Goal: Task Accomplishment & Management: Manage account settings

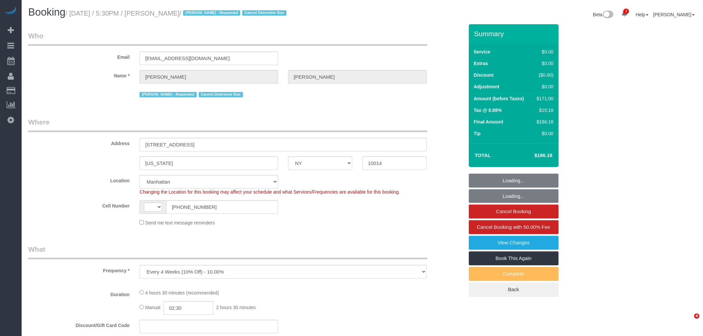
select select "NY"
select select "string:stripe-pm_1Rh9oP4VGloSiKo7FuGIGsGr"
select select "2"
select select "string:US"
select select "object:755"
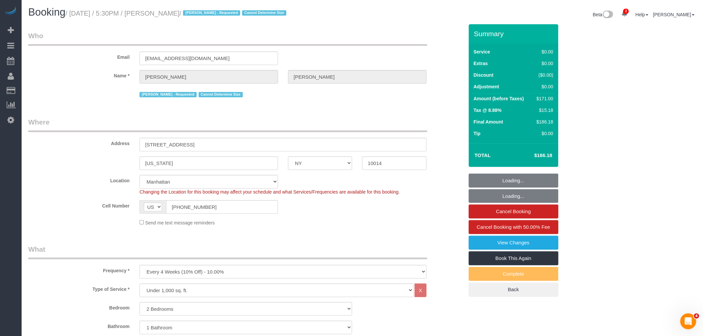
select select "number:58"
select select "number:72"
select select "number:15"
select select "number:6"
select select "2"
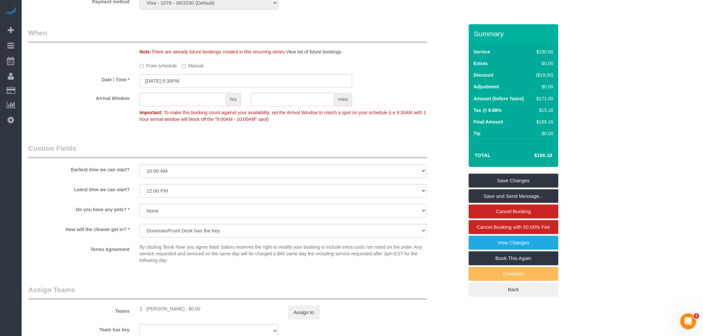
scroll to position [664, 0]
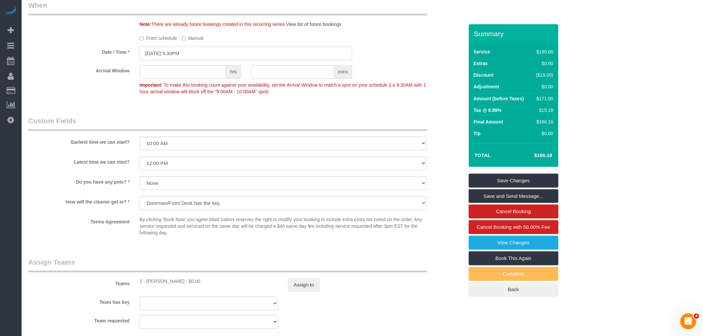
click at [195, 60] on input "08/25/2025 5:30PM" at bounding box center [246, 54] width 213 height 14
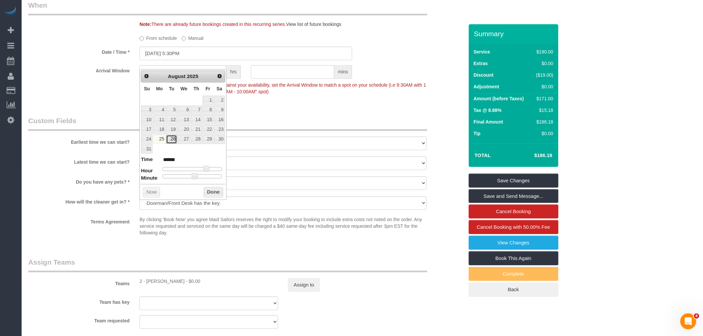
click at [173, 140] on link "26" at bounding box center [171, 139] width 11 height 9
type input "08/26/2025 5:30PM"
click at [213, 193] on button "Done" at bounding box center [214, 192] width 20 height 11
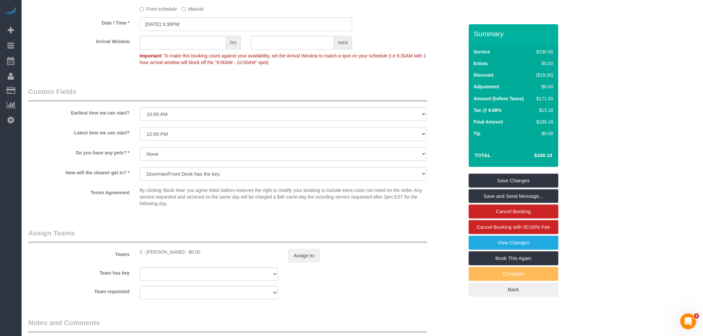
scroll to position [775, 0]
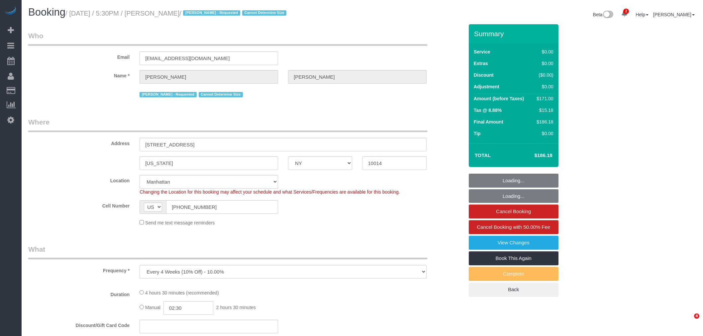
select select "NY"
select select "number:58"
select select "number:72"
select select "number:15"
select select "number:6"
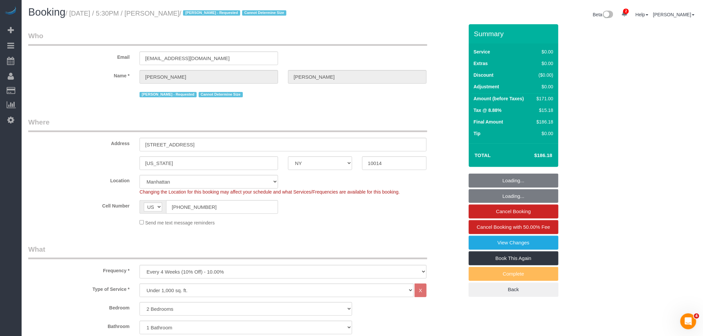
select select "object:904"
select select "2"
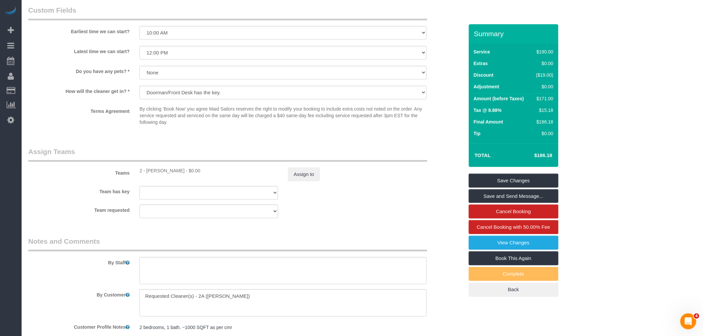
scroll to position [590, 0]
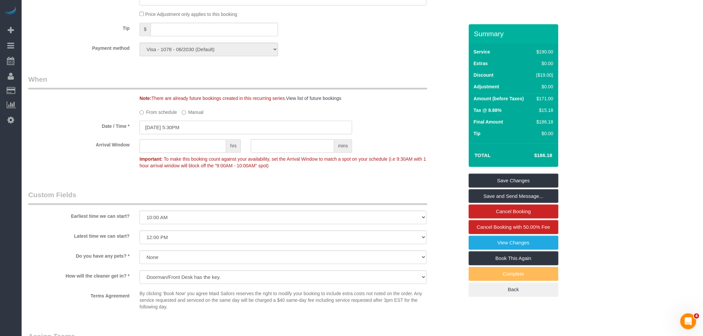
click at [208, 134] on input "08/25/2025 5:30PM" at bounding box center [246, 128] width 213 height 14
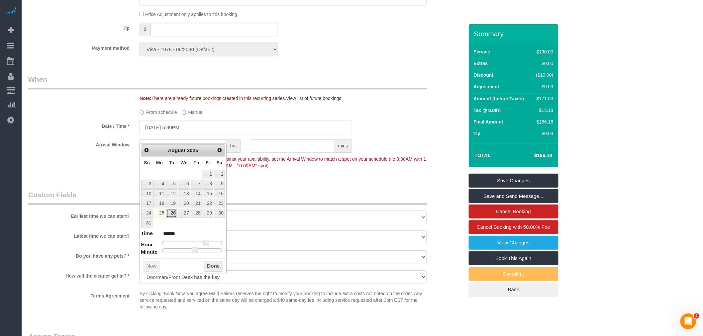
click at [170, 212] on link "26" at bounding box center [171, 213] width 11 height 9
type input "08/26/2025 5:30PM"
click at [209, 268] on button "Done" at bounding box center [214, 266] width 20 height 11
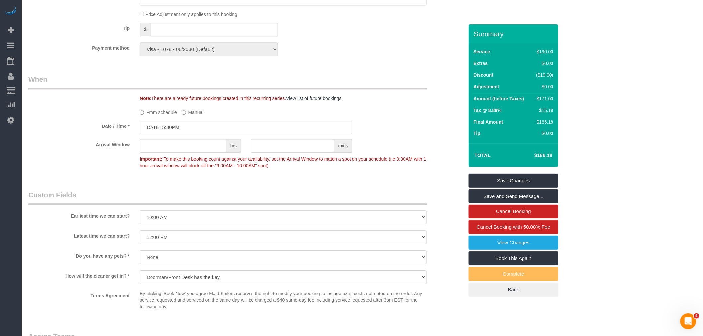
drag, startPoint x: 375, startPoint y: 71, endPoint x: 355, endPoint y: 161, distance: 92.7
click at [376, 71] on div "Who Email allisonchapmanneal@gmail.com Name * Allison Neal Alketa Tomaj - Reque…" at bounding box center [246, 7] width 446 height 1146
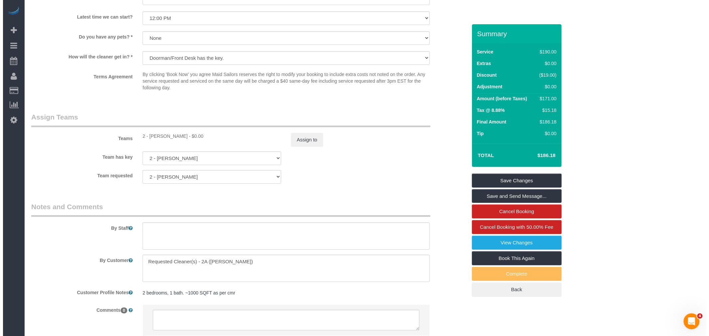
scroll to position [866, 0]
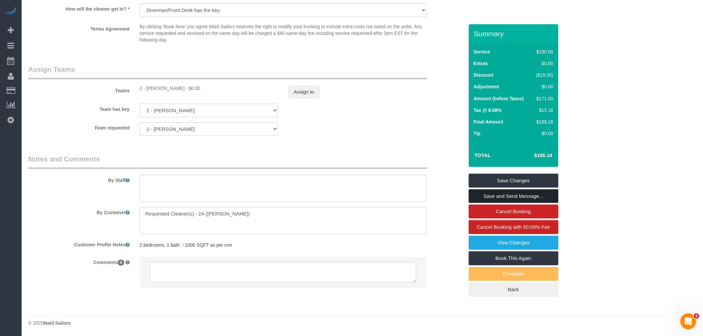
click at [516, 192] on link "Save and Send Message..." at bounding box center [514, 196] width 90 height 14
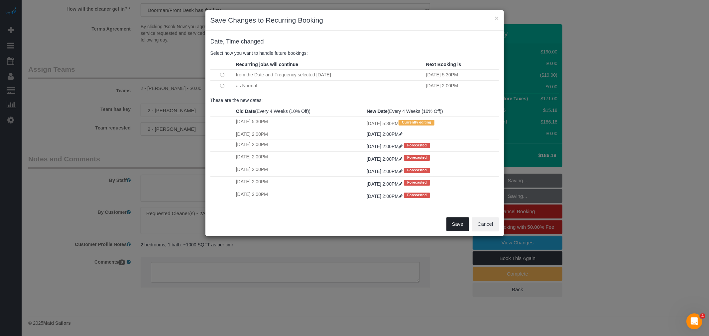
click at [466, 228] on button "Save" at bounding box center [457, 224] width 23 height 14
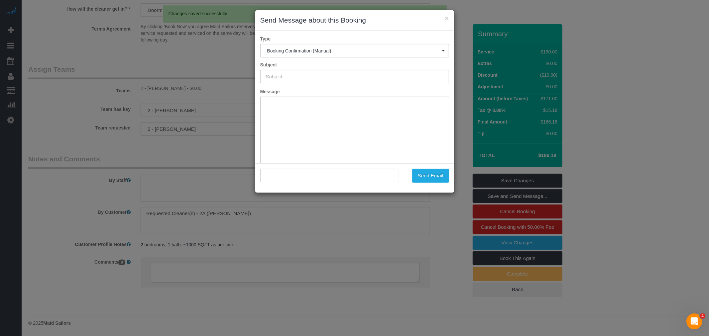
type input "Cleaning Confirmed for 08/26/2025 at 5:30pm"
type input ""Allison Neal" <allisonchapmanneal@gmail.com>"
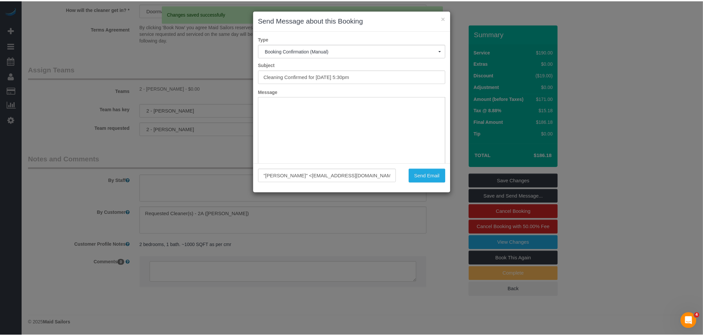
scroll to position [0, 0]
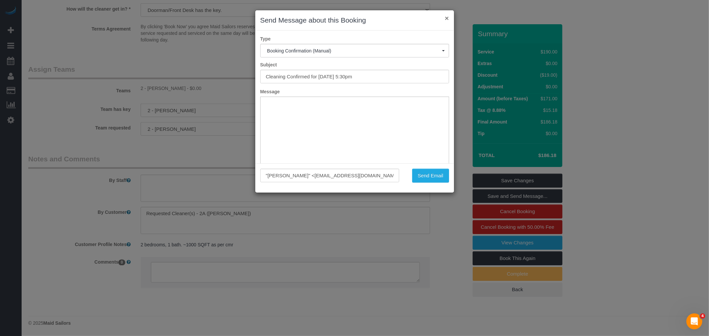
click at [445, 18] on button "×" at bounding box center [447, 18] width 4 height 7
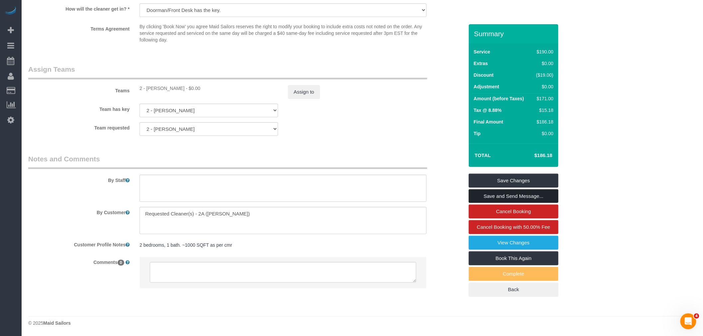
click at [529, 197] on link "Save and Send Message..." at bounding box center [514, 196] width 90 height 14
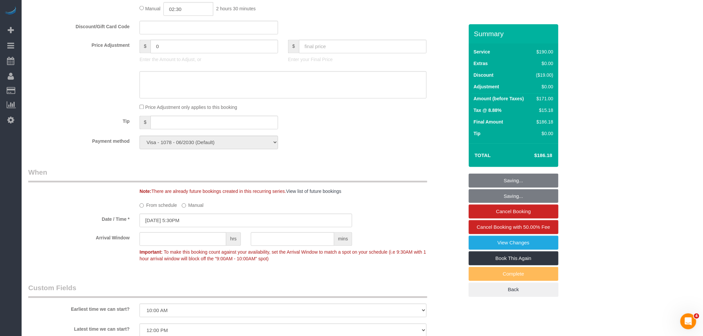
scroll to position [313, 0]
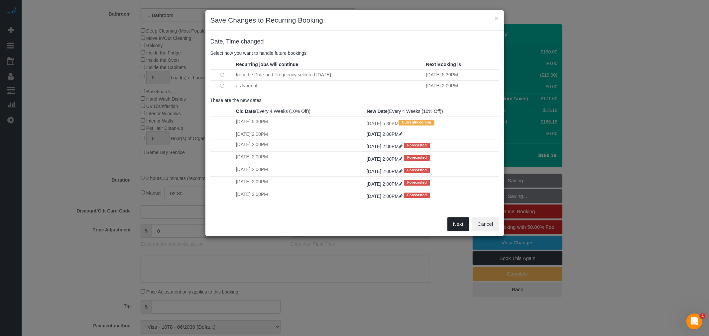
click at [447, 224] on button "Next" at bounding box center [458, 224] width 22 height 14
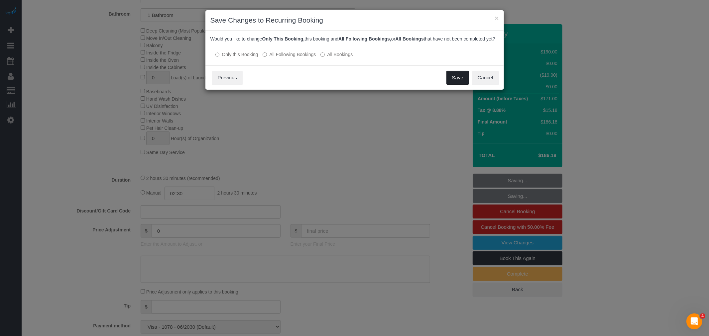
click at [455, 85] on button "Save" at bounding box center [457, 78] width 23 height 14
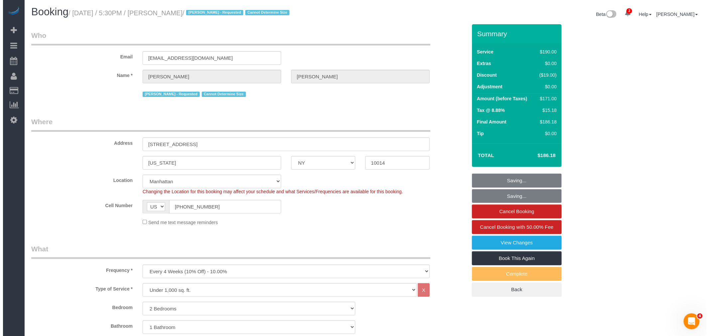
scroll to position [0, 0]
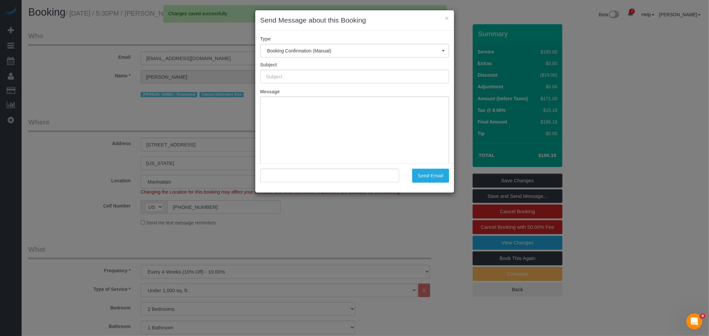
type input "Cleaning Confirmed for 08/26/2025 at 5:30pm"
type input ""Allison Neal" <allisonchapmanneal@gmail.com>"
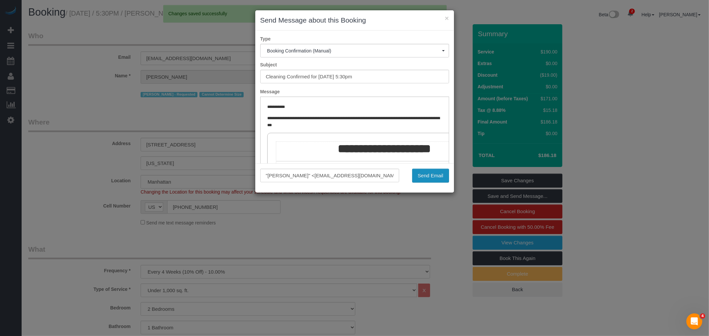
click at [423, 174] on button "Send Email" at bounding box center [430, 176] width 37 height 14
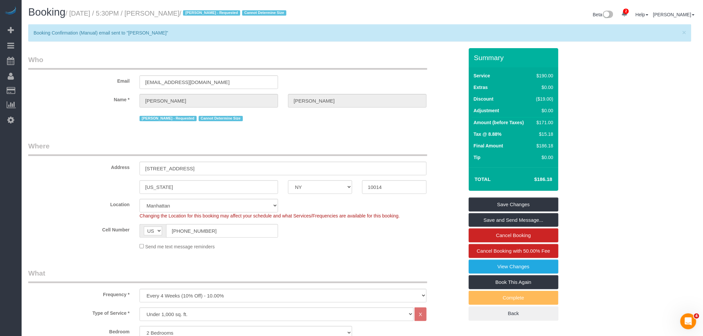
click at [316, 60] on legend "Who" at bounding box center [227, 62] width 399 height 15
click at [514, 218] on link "Save and Send Message..." at bounding box center [514, 220] width 90 height 14
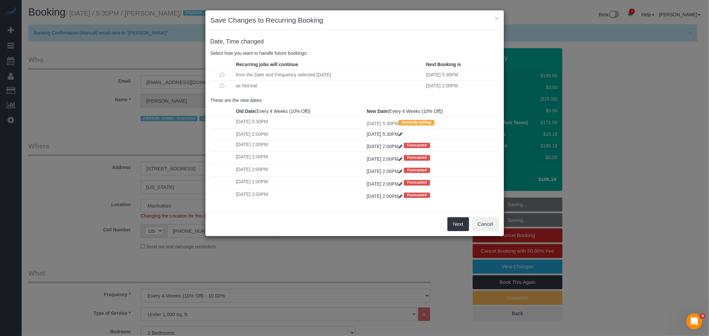
click at [225, 85] on td at bounding box center [222, 85] width 24 height 11
click at [459, 228] on button "Next" at bounding box center [458, 224] width 22 height 14
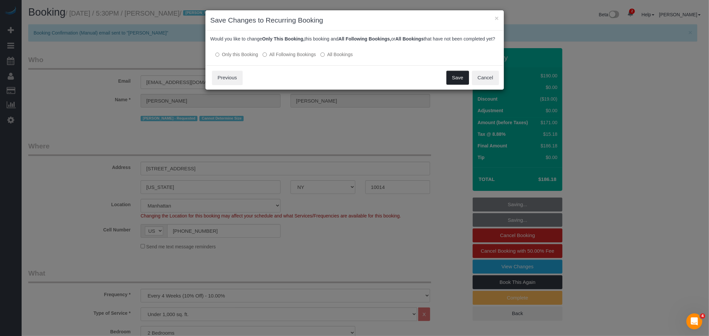
click at [455, 83] on button "Save" at bounding box center [457, 78] width 23 height 14
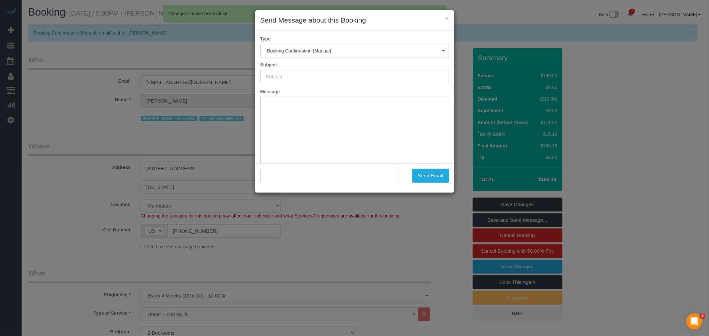
type input "Cleaning Confirmed for 08/26/2025 at 5:30pm"
type input ""Allison Neal" <allisonchapmanneal@gmail.com>"
drag, startPoint x: 182, startPoint y: 79, endPoint x: 154, endPoint y: 81, distance: 28.0
click at [153, 81] on div "× Send Message about this Booking Type Booking Confirmation (Manual) Booking Co…" at bounding box center [354, 168] width 709 height 336
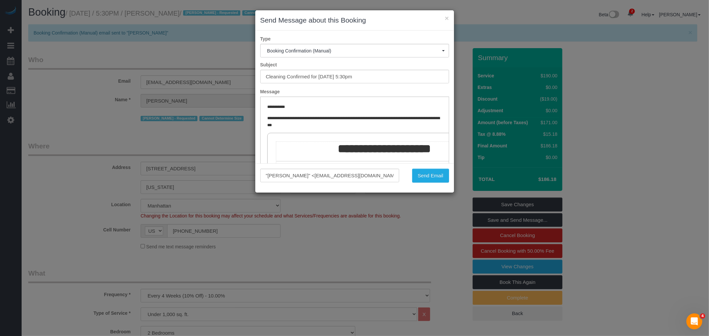
click at [449, 19] on div "× Send Message about this Booking" at bounding box center [354, 20] width 199 height 20
click at [448, 18] on button "×" at bounding box center [447, 18] width 4 height 7
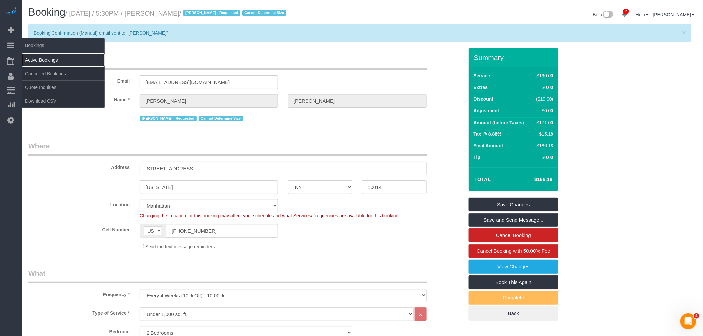
click at [53, 59] on link "Active Bookings" at bounding box center [63, 59] width 83 height 13
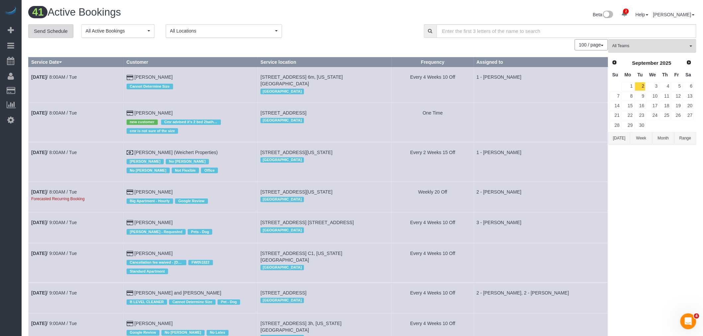
click at [52, 29] on link "Send Schedule" at bounding box center [50, 31] width 45 height 14
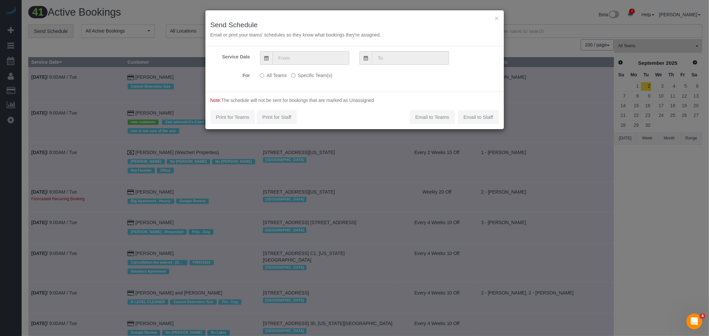
click at [301, 54] on input "text" at bounding box center [310, 58] width 77 height 14
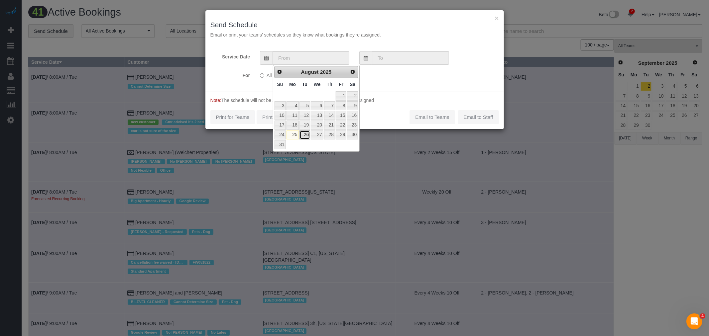
click at [305, 135] on link "26" at bounding box center [304, 135] width 11 height 9
type input "[DATE]"
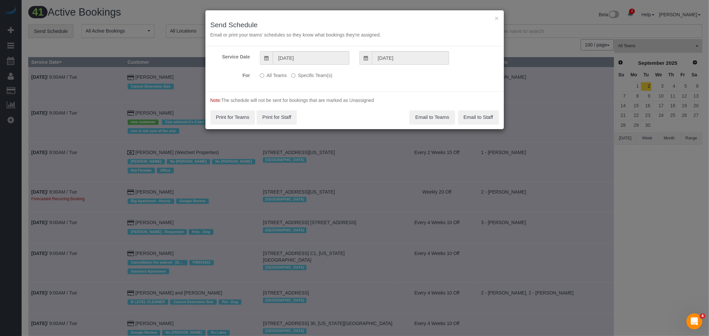
click at [321, 75] on label "Specific Team(s)" at bounding box center [311, 74] width 41 height 9
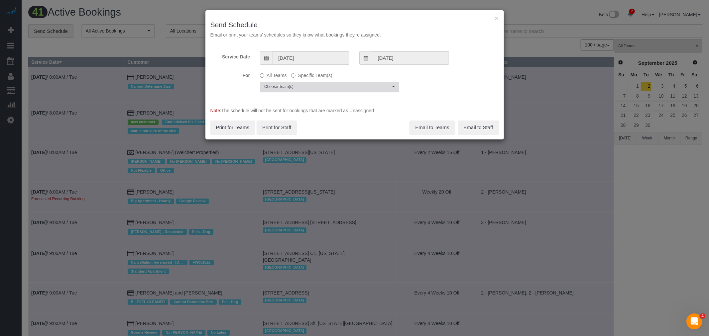
click at [305, 84] on span "Choose Team(s)" at bounding box center [327, 87] width 126 height 6
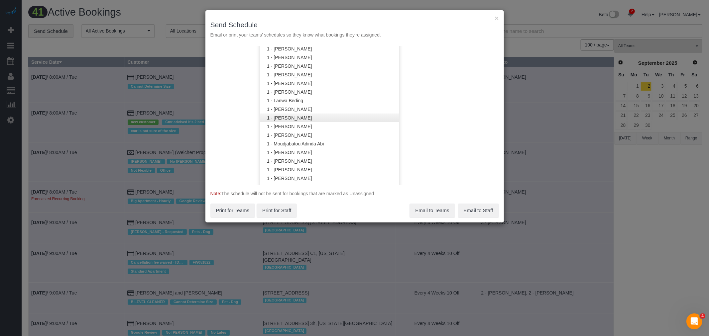
scroll to position [334, 0]
click at [315, 122] on link "1 - [PERSON_NAME]" at bounding box center [329, 119] width 139 height 9
click at [318, 127] on link "2 - [PERSON_NAME]" at bounding box center [329, 128] width 139 height 9
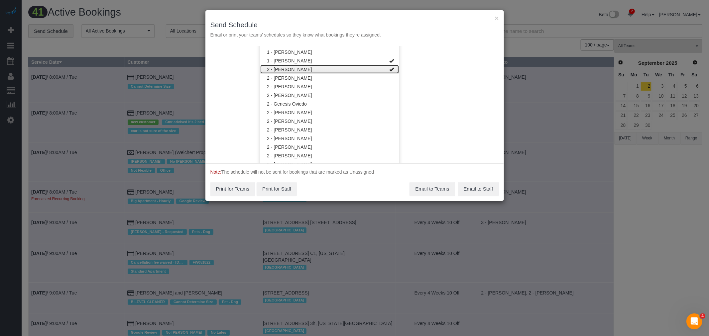
scroll to position [370, 0]
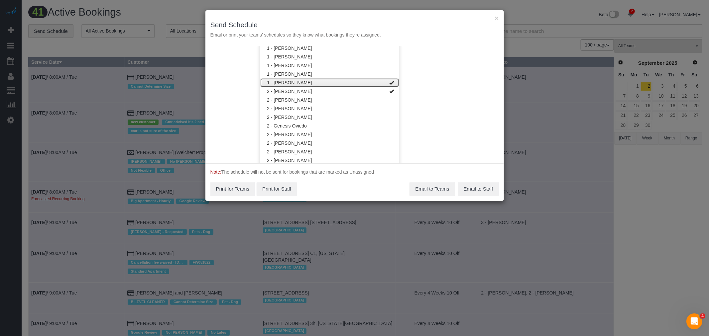
click at [356, 83] on link "1 - [PERSON_NAME]" at bounding box center [329, 82] width 139 height 9
click at [427, 80] on div "Service Date 08/26/2025 08/26/2025 For All Teams Specific Team(s) 2 - Alketa To…" at bounding box center [354, 104] width 298 height 117
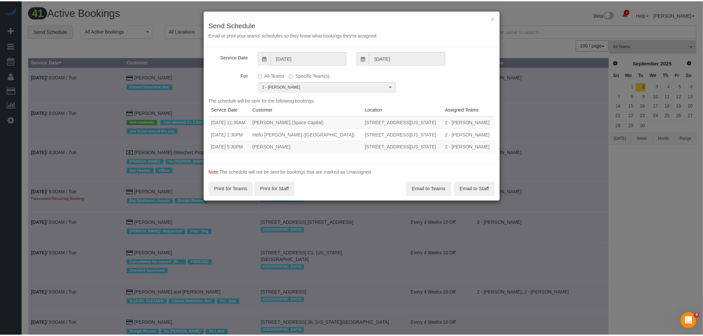
scroll to position [0, 0]
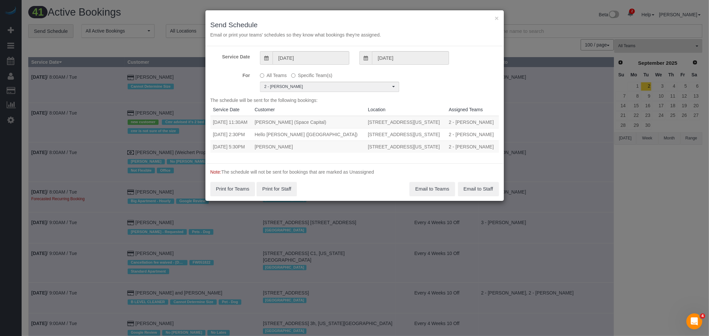
drag, startPoint x: 214, startPoint y: 145, endPoint x: 437, endPoint y: 142, distance: 223.3
click at [437, 142] on tr "08/26/2025 5:30PM Allison Neal 95 Horatio Street, Apt. 208, New York, NY 10014 …" at bounding box center [354, 147] width 288 height 12
copy tr "08/26/2025 5:30PM Allison Neal 95 Horatio Street, Apt. 208, New York, NY 10014"
click at [426, 187] on button "Email to Teams" at bounding box center [431, 189] width 45 height 14
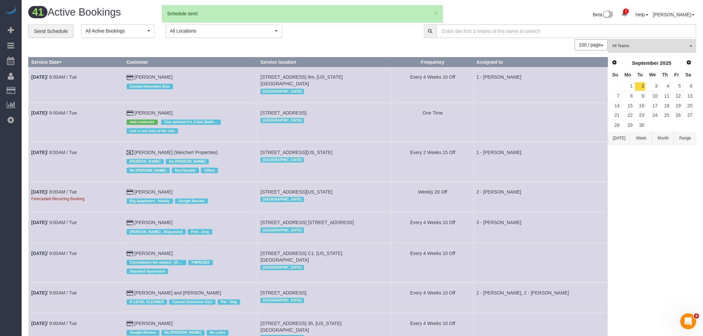
click at [432, 15] on div "Schedule sent!" at bounding box center [302, 13] width 270 height 7
click at [434, 14] on button "×" at bounding box center [436, 13] width 4 height 7
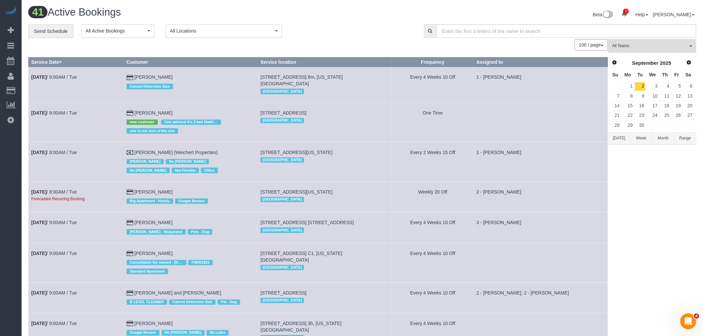
click at [337, 26] on div "**********" at bounding box center [221, 31] width 386 height 14
click at [622, 64] on div "September 2025" at bounding box center [651, 62] width 61 height 9
click at [616, 62] on span "Prev" at bounding box center [614, 62] width 5 height 5
click at [643, 126] on link "26" at bounding box center [640, 125] width 11 height 9
click at [643, 51] on button "All Teams" at bounding box center [652, 46] width 88 height 14
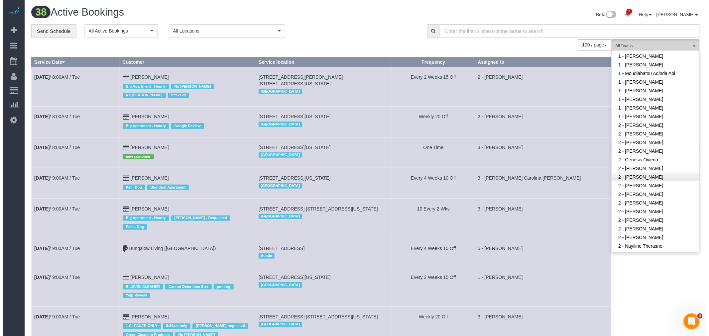
scroll to position [332, 0]
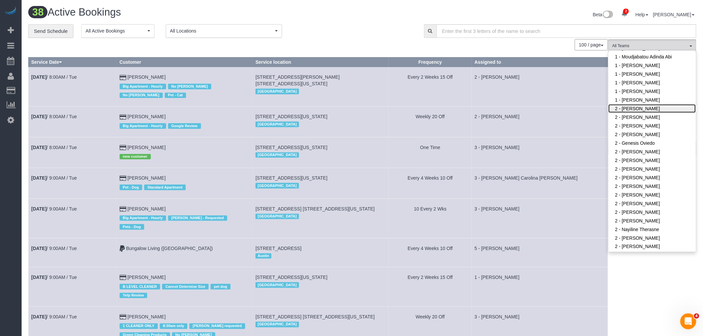
click at [643, 108] on link "2 - [PERSON_NAME]" at bounding box center [652, 108] width 87 height 9
click at [344, 36] on div "**********" at bounding box center [221, 31] width 386 height 14
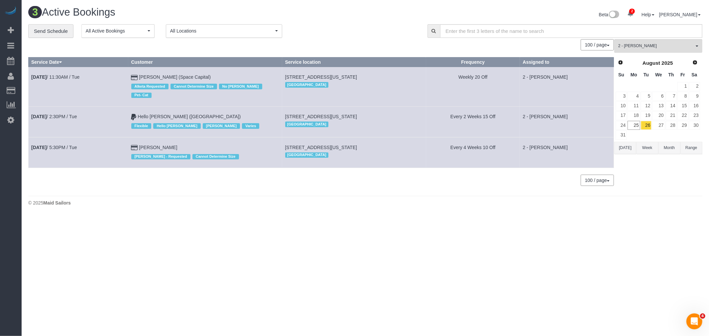
drag, startPoint x: 361, startPoint y: 35, endPoint x: 392, endPoint y: 56, distance: 37.7
click at [361, 35] on div "**********" at bounding box center [222, 31] width 389 height 14
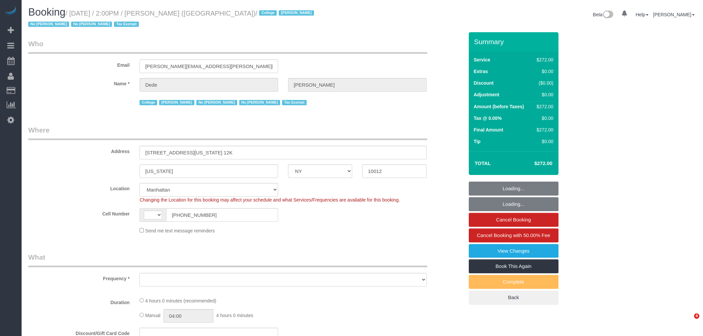
select select "NY"
select select "string:US"
select select "object:649"
select select "spot1"
select select "number:62"
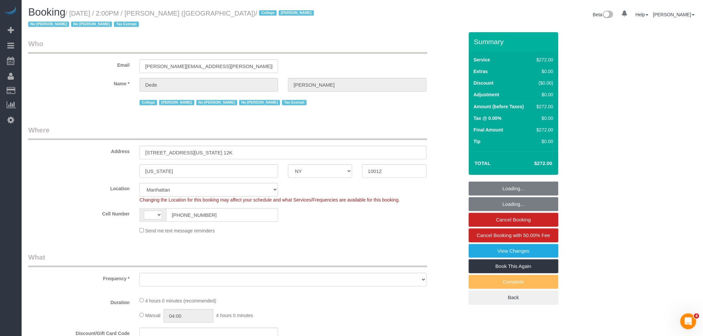
select select "number:79"
select select "number:15"
select select "number:6"
select select "240"
select select "object:1526"
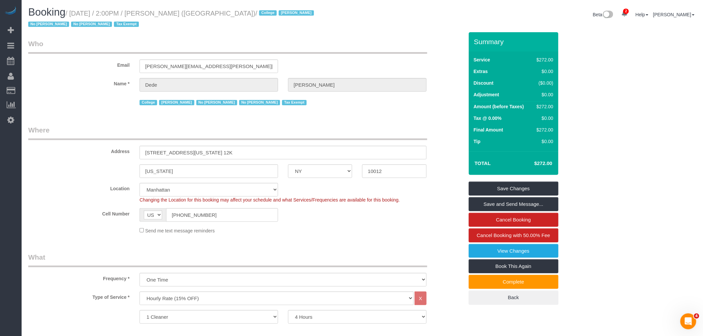
click at [168, 19] on h1 "Booking / August 25, 2025 / 2:00PM / Dede Tabak (NYU Abu Dhabi) / College Jacky…" at bounding box center [192, 18] width 329 height 23
click at [159, 15] on small "/ August 25, 2025 / 2:00PM / Dede Tabak (NYU Abu Dhabi) / College Jacky Xu No A…" at bounding box center [172, 19] width 288 height 19
click at [185, 12] on small "/ August 25, 2025 / 2:00PM / Dede Tabak (NYU Abu Dhabi) / College Jacky Xu No A…" at bounding box center [172, 19] width 288 height 19
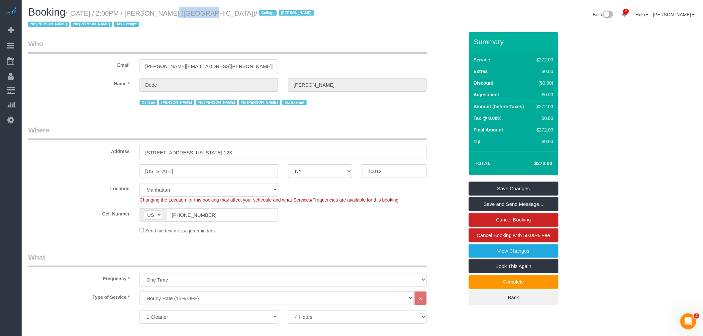
copy small "Dede Tabak"
click at [272, 42] on legend "Who" at bounding box center [227, 46] width 399 height 15
click at [160, 15] on small "/ August 25, 2025 / 2:00PM / Dede Tabak (NYU Abu Dhabi) / College Jacky Xu No A…" at bounding box center [172, 19] width 288 height 19
click at [178, 16] on small "/ August 25, 2025 / 2:00PM / Dede Tabak (NYU Abu Dhabi) / College Jacky Xu No A…" at bounding box center [172, 19] width 288 height 19
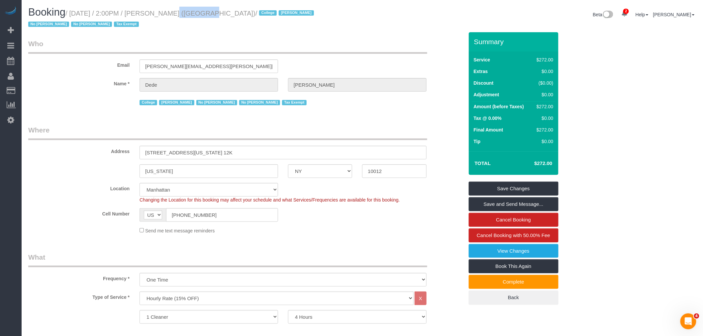
copy small "Dede Tabak"
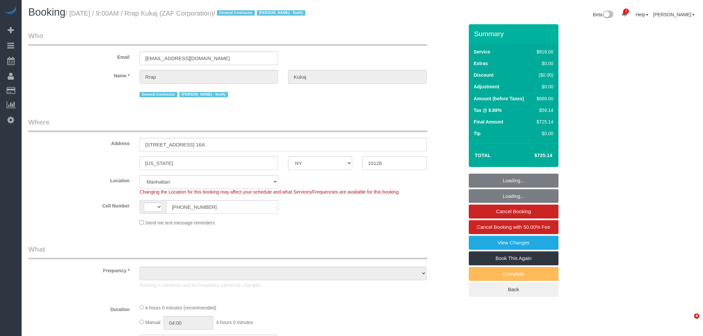
select select "NY"
select select "number:89"
select select "number:90"
select select "number:15"
select select "number:7"
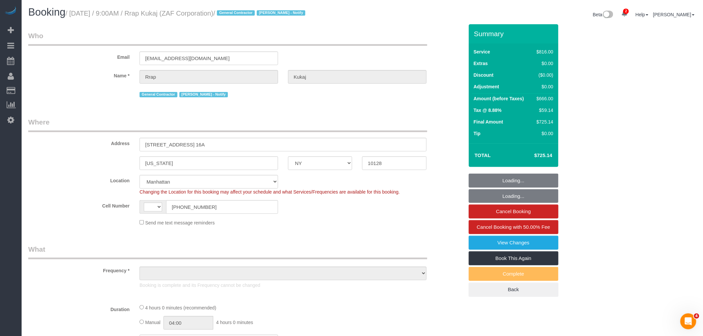
select select "string:[GEOGRAPHIC_DATA]"
select select "string:stripe-pm_1RtaDS4VGloSiKo7rLiEkzFZ"
select select "object:1218"
select select "spot1"
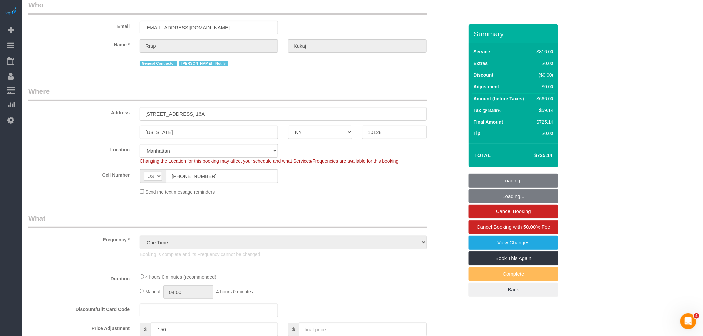
select select "object:1222"
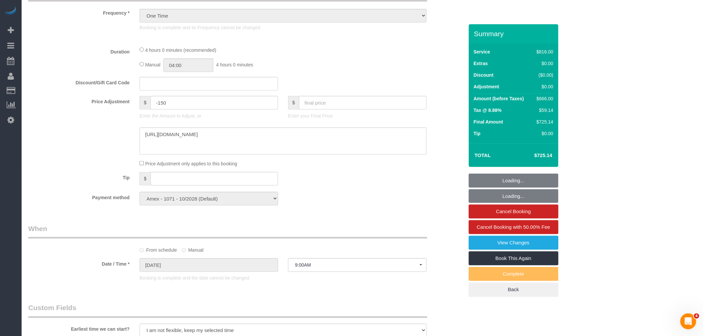
select select "3"
select select "240"
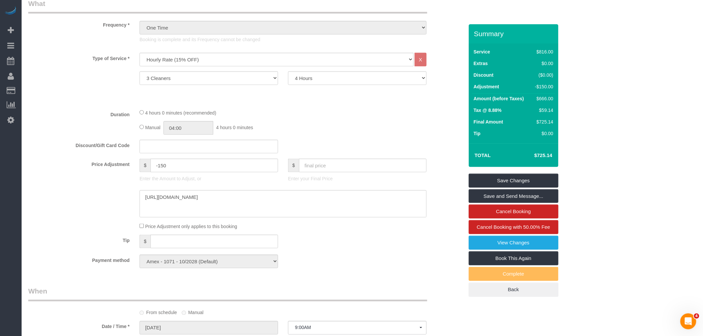
scroll to position [227, 0]
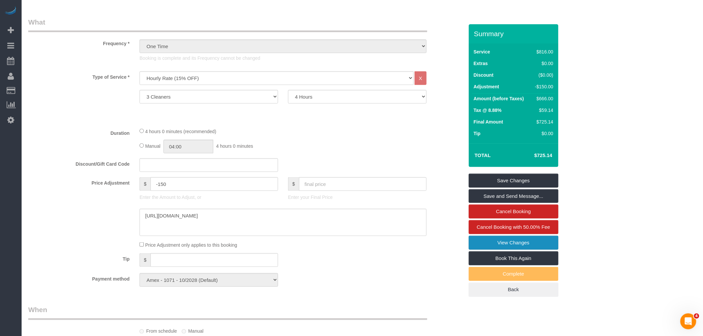
click at [507, 242] on link "View Changes" at bounding box center [514, 243] width 90 height 14
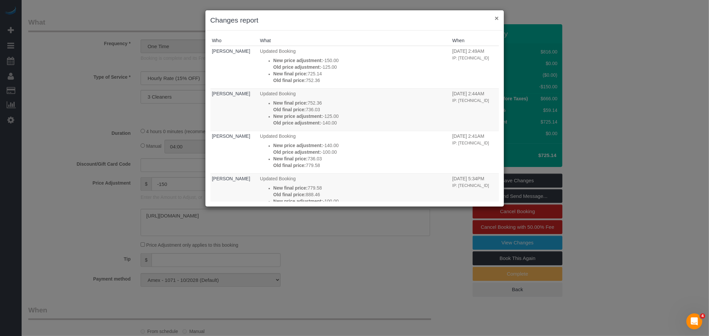
click at [498, 17] on button "×" at bounding box center [496, 18] width 4 height 7
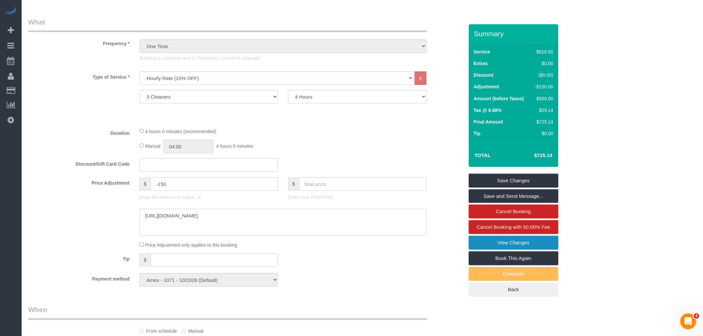
click at [520, 244] on link "View Changes" at bounding box center [514, 243] width 90 height 14
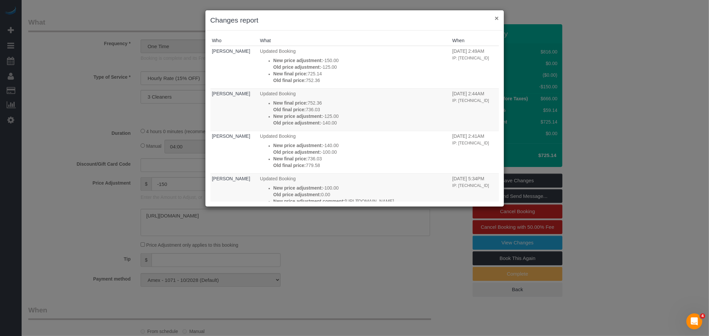
click at [498, 18] on button "×" at bounding box center [496, 18] width 4 height 7
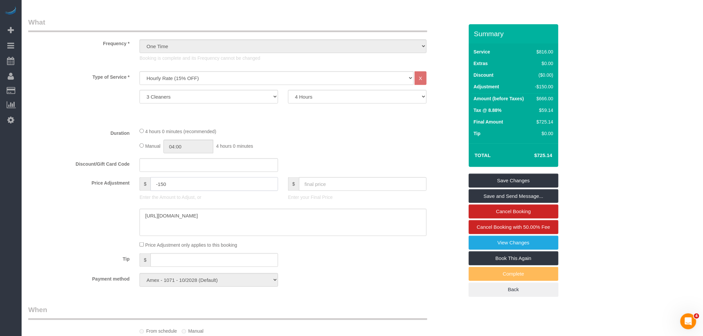
click at [164, 185] on input "-150" at bounding box center [215, 184] width 128 height 14
type input "-100"
click at [520, 178] on link "Save Changes" at bounding box center [514, 181] width 90 height 14
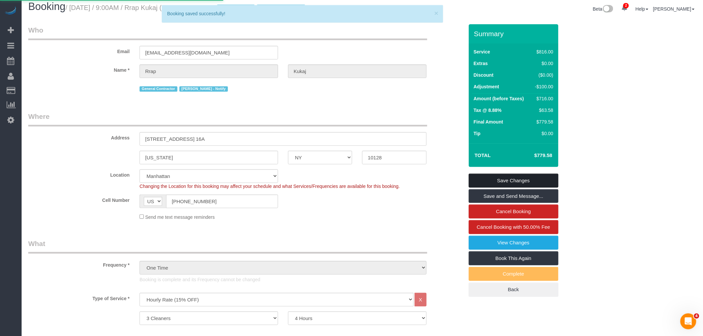
scroll to position [5, 0]
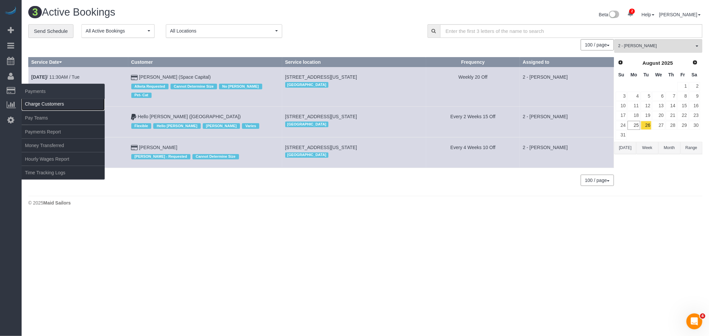
click at [44, 107] on link "Charge Customers" at bounding box center [63, 103] width 83 height 13
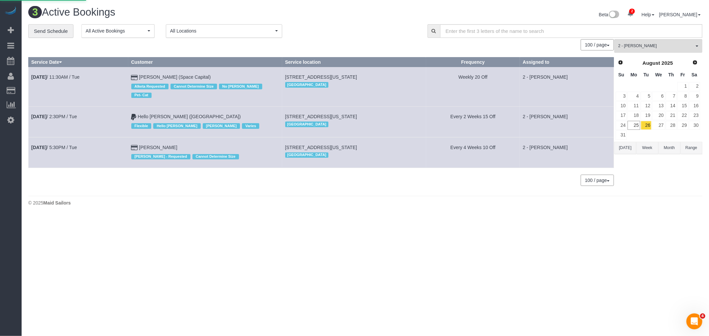
select select
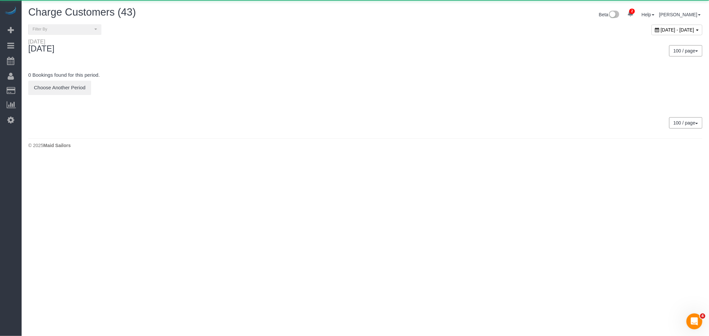
drag, startPoint x: 639, startPoint y: 30, endPoint x: 629, endPoint y: 51, distance: 23.0
click at [661, 30] on span "August 25, 2025 - August 25, 2025" at bounding box center [678, 29] width 34 height 5
type input "**********"
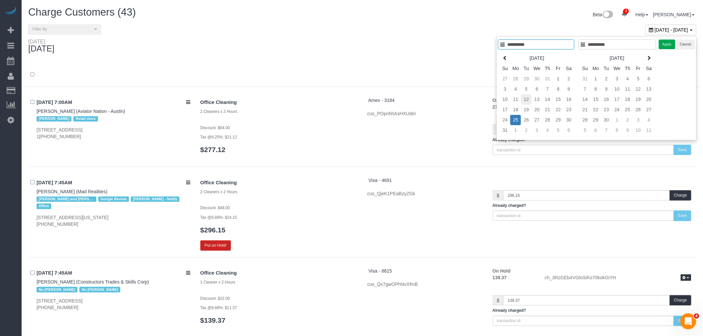
type input "**********"
click at [527, 97] on td "12" at bounding box center [526, 99] width 11 height 10
type input "**********"
click at [527, 97] on td "12" at bounding box center [526, 99] width 11 height 10
type input "**********"
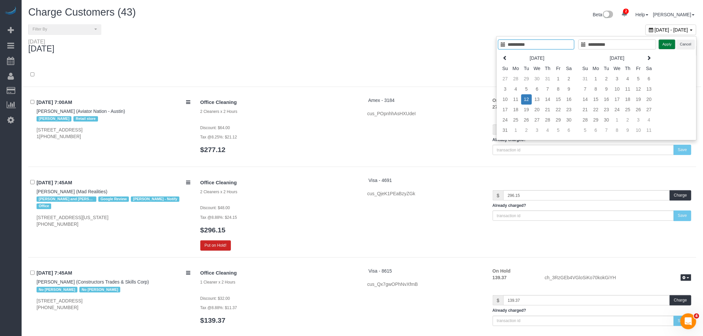
drag, startPoint x: 668, startPoint y: 46, endPoint x: 409, endPoint y: 86, distance: 262.2
click at [668, 46] on button "Apply" at bounding box center [667, 45] width 17 height 10
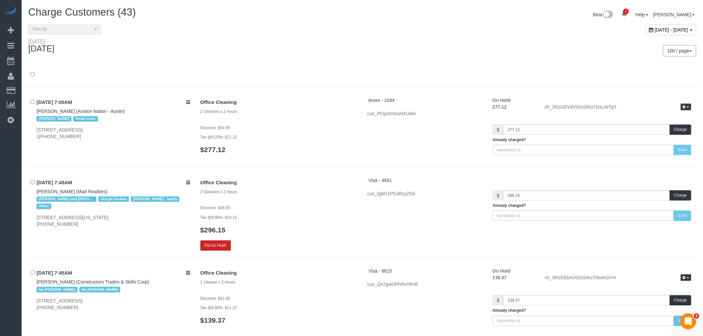
click at [297, 65] on div at bounding box center [362, 75] width 678 height 24
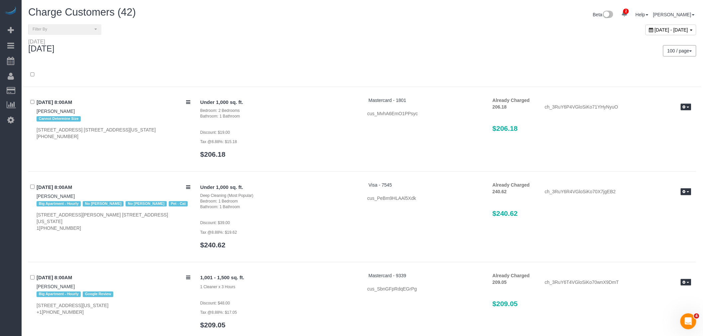
scroll to position [835, 0]
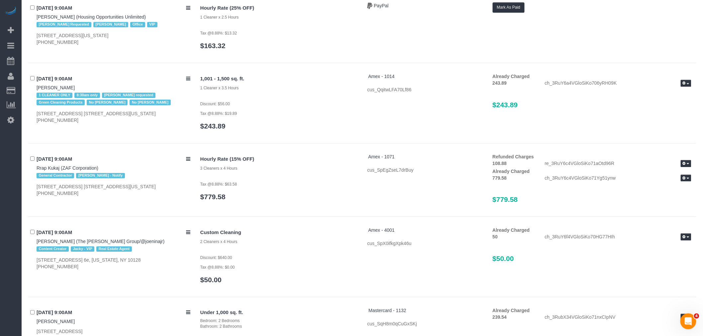
click at [437, 136] on div "1,001 - 1,500 sq. ft. 1 Cleaner x 3.5 Hours Discount: $56.00 Tax @8.88%: $19.89…" at bounding box center [445, 104] width 501 height 63
drag, startPoint x: 308, startPoint y: 65, endPoint x: 314, endPoint y: 51, distance: 15.8
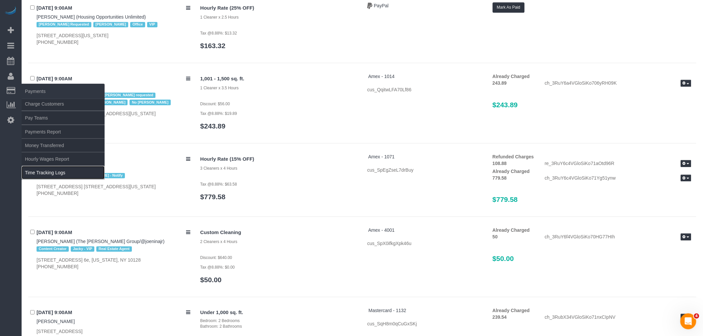
drag, startPoint x: 72, startPoint y: 173, endPoint x: 90, endPoint y: 173, distance: 17.3
click at [72, 173] on link "Time Tracking Logs" at bounding box center [63, 172] width 83 height 13
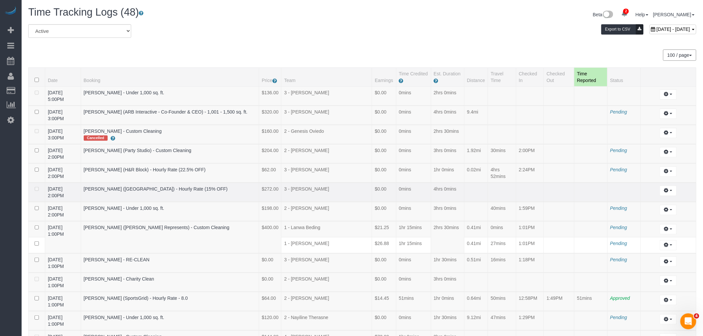
click at [278, 187] on td "$272.00" at bounding box center [270, 192] width 23 height 19
drag, startPoint x: 45, startPoint y: 186, endPoint x: 156, endPoint y: 185, distance: 111.3
click at [156, 185] on tr "08/25/2025 2:00PM Dede Tabak (NYU Abu Dhabi) - Hourly Rate (15% OFF) $272.00 3 …" at bounding box center [363, 192] width 668 height 19
copy tr "08/25/2025 2:00PM Dede Tabak (NYU Abu Dhabi)"
click at [60, 187] on link "08/25/2025 2:00PM" at bounding box center [56, 192] width 16 height 12
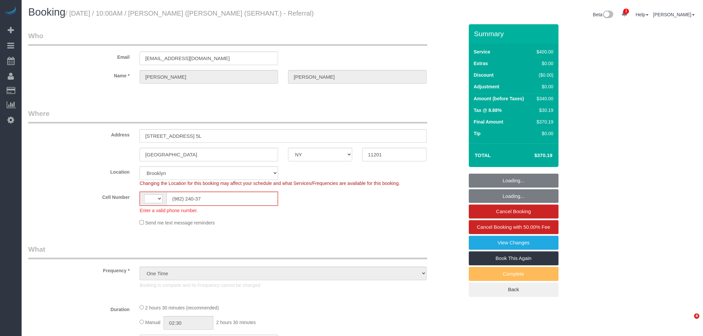
select select "NY"
select select "number:89"
select select "number:90"
select select "number:15"
select select "number:7"
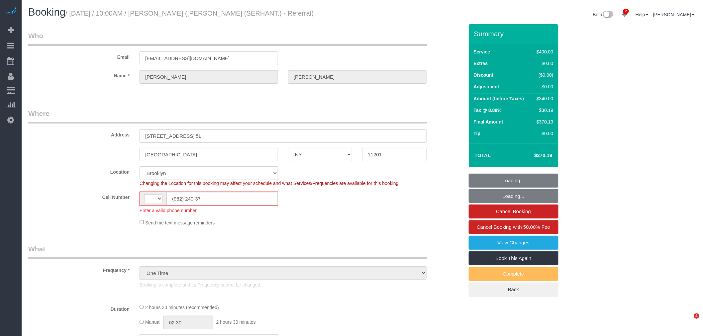
select select "string:[GEOGRAPHIC_DATA]"
select select "spot1"
select select "object:1189"
select select "2"
select select "150"
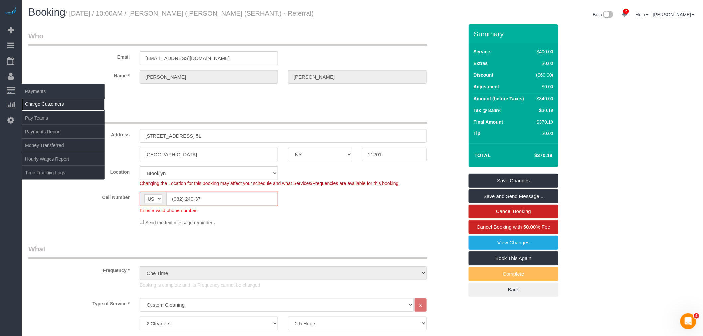
drag, startPoint x: 39, startPoint y: 100, endPoint x: 50, endPoint y: 100, distance: 11.0
click at [39, 100] on link "Charge Customers" at bounding box center [63, 103] width 83 height 13
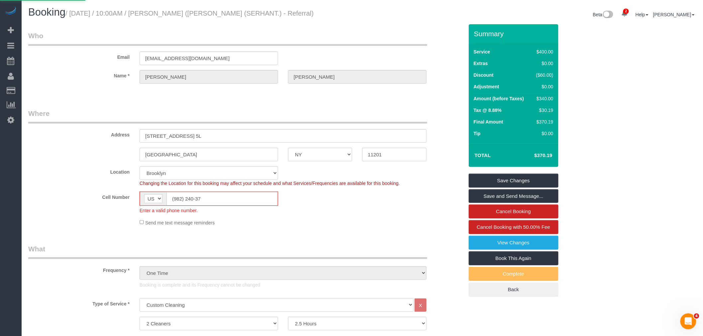
select select
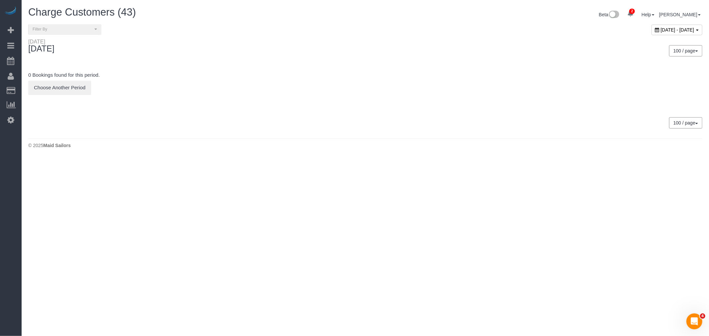
click at [651, 34] on div "[DATE] - [DATE]" at bounding box center [676, 30] width 51 height 11
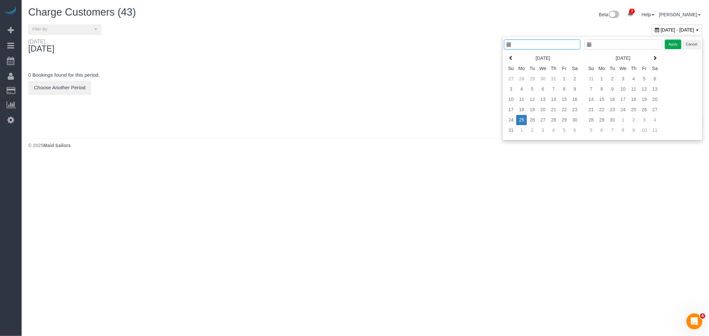
type input "**********"
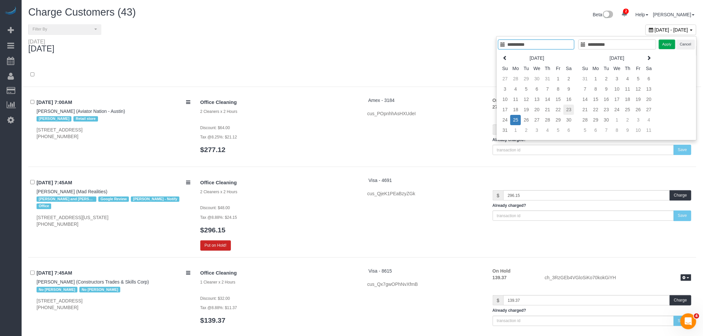
type input "**********"
click at [567, 109] on td "23" at bounding box center [568, 110] width 11 height 10
type input "**********"
click at [567, 109] on td "23" at bounding box center [568, 110] width 11 height 10
type input "**********"
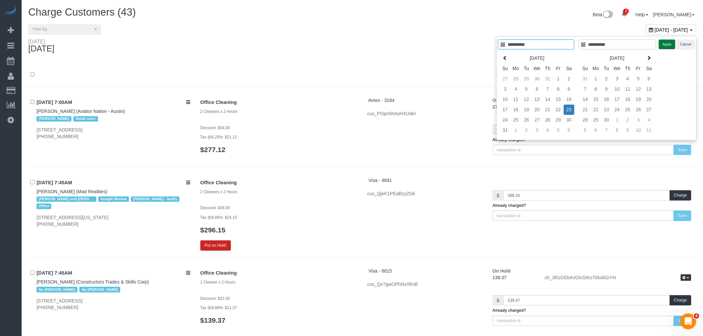
click at [663, 46] on button "Apply" at bounding box center [667, 45] width 17 height 10
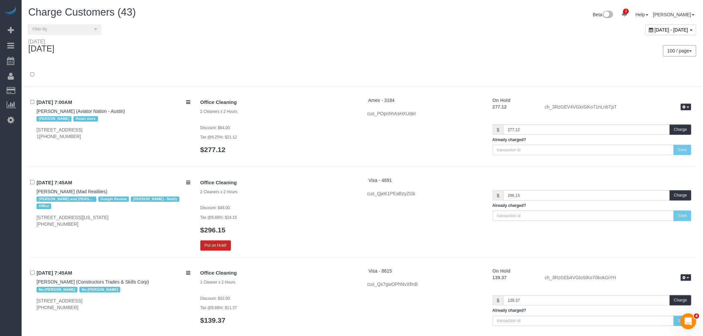
click at [327, 64] on div at bounding box center [362, 75] width 678 height 24
click at [318, 61] on div "Saturday August 23, 2025 100 / page 10 / page 20 / page 30 / page 40 / page 50 …" at bounding box center [362, 51] width 678 height 25
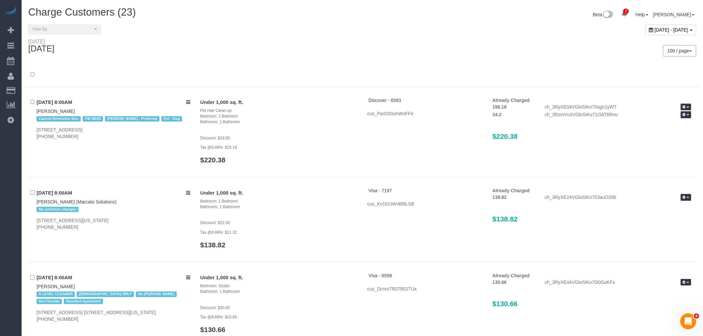
click at [304, 64] on div at bounding box center [362, 75] width 678 height 24
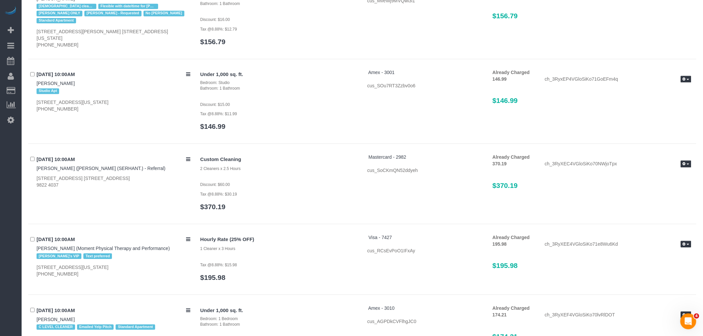
click at [366, 200] on div "Custom Cleaning 2 Cleaners x 2.5 Hours Discount: $60.00 Tax @8.88%: $30.19 $370…" at bounding box center [445, 185] width 501 height 63
click at [312, 185] on p "Discount: $60.00" at bounding box center [278, 184] width 157 height 7
click at [356, 210] on h3 "$370.19" at bounding box center [278, 207] width 157 height 8
click at [422, 206] on div "Custom Cleaning 2 Cleaners x 2.5 Hours Discount: $60.00 Tax @8.88%: $30.19 $370…" at bounding box center [445, 185] width 501 height 63
click at [314, 197] on p "Tax @8.88%: $30.19" at bounding box center [278, 194] width 157 height 7
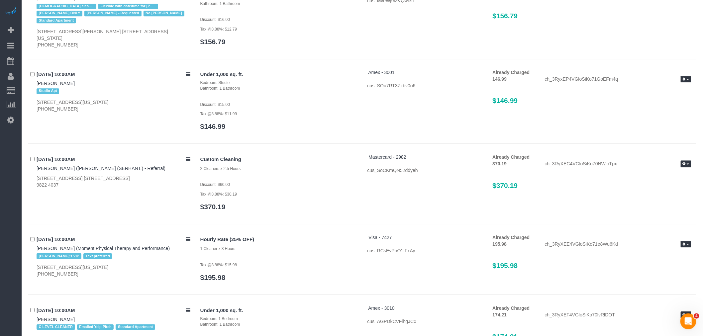
click at [271, 199] on div "Custom Cleaning 2 Cleaners x 2.5 Hours Discount: $60.00 Tax @8.88%: $30.19 $370…" at bounding box center [278, 185] width 167 height 63
click at [351, 207] on h3 "$370.19" at bounding box center [278, 207] width 157 height 8
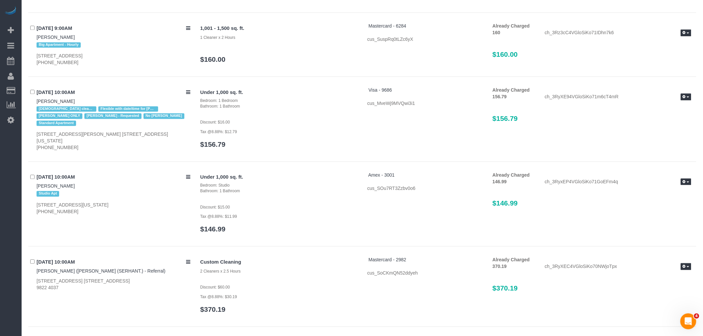
scroll to position [459, 0]
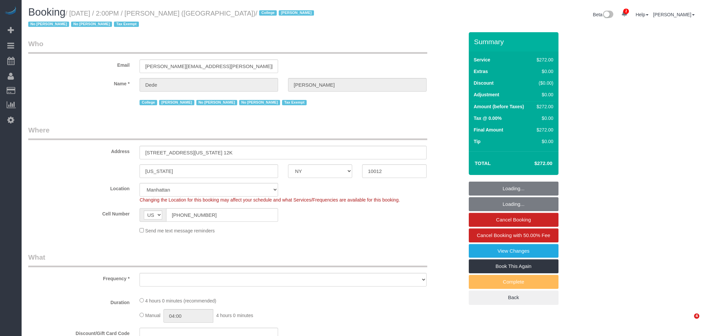
select select "NY"
select select "object:1207"
select select "spot1"
select select "number:62"
select select "number:79"
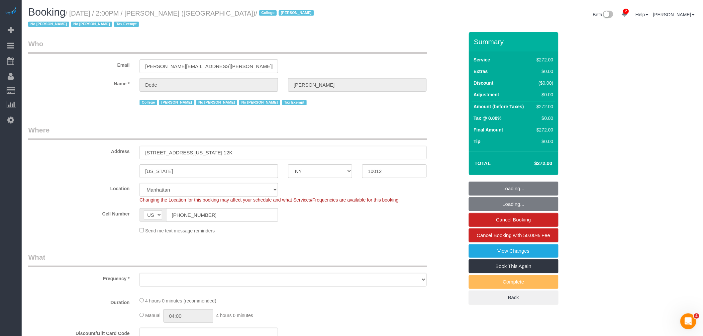
select select "number:15"
select select "number:6"
select select "240"
select select "object:1526"
click at [73, 14] on small "/ [DATE] / 2:00PM / [PERSON_NAME] ([GEOGRAPHIC_DATA]) / College [PERSON_NAME] N…" at bounding box center [172, 19] width 288 height 19
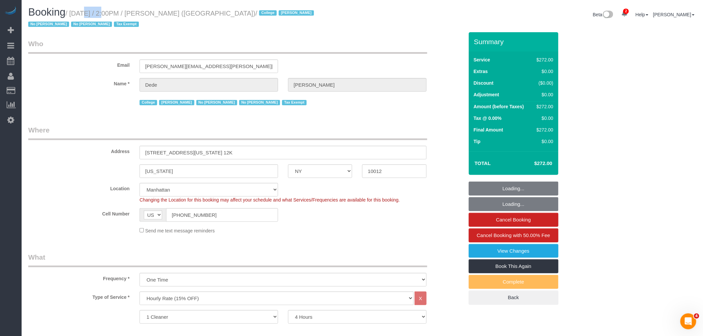
drag, startPoint x: 73, startPoint y: 14, endPoint x: 170, endPoint y: 11, distance: 97.1
click at [74, 14] on small "/ [DATE] / 2:00PM / [PERSON_NAME] ([GEOGRAPHIC_DATA]) / College [PERSON_NAME] N…" at bounding box center [172, 19] width 288 height 19
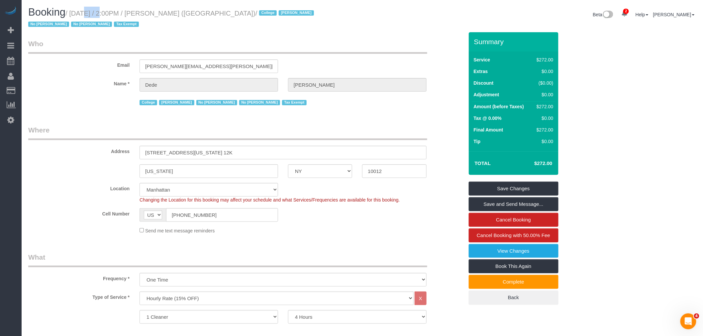
click at [241, 10] on small "/ [DATE] / 2:00PM / [PERSON_NAME] ([GEOGRAPHIC_DATA]) / College [PERSON_NAME] N…" at bounding box center [172, 19] width 288 height 19
click at [360, 142] on div "Address [STREET_ADDRESS][US_STATE] 12K" at bounding box center [246, 142] width 446 height 34
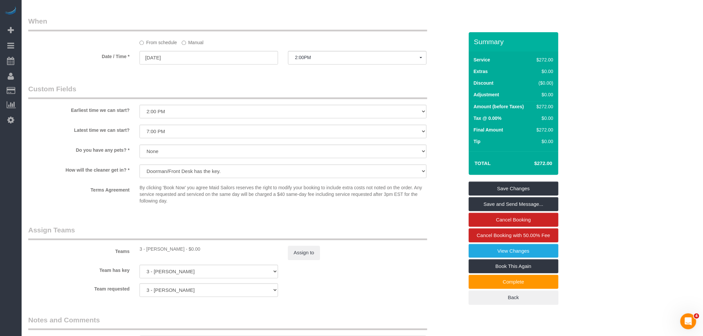
scroll to position [517, 0]
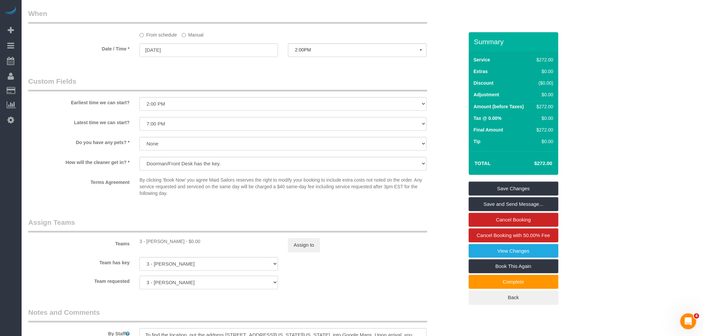
drag, startPoint x: 92, startPoint y: 36, endPoint x: 92, endPoint y: 13, distance: 22.6
click at [92, 36] on div "From schedule Manual" at bounding box center [246, 24] width 446 height 30
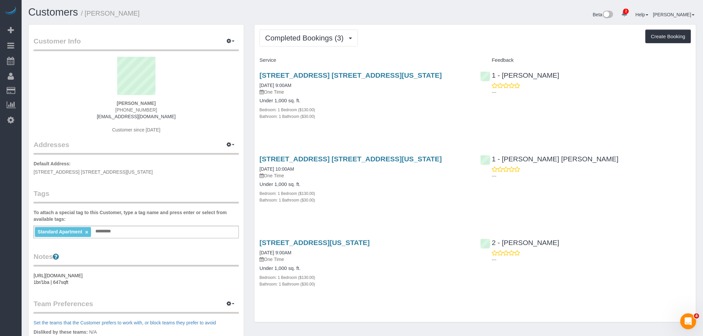
click at [445, 51] on div "Completed Bookings (3) Completed Bookings (3) Upcoming Bookings (1) Cancelled B…" at bounding box center [476, 174] width 442 height 298
click at [419, 49] on div "Completed Bookings (3) Completed Bookings (3) Upcoming Bookings (1) Cancelled B…" at bounding box center [476, 174] width 442 height 298
click at [438, 127] on div "[STREET_ADDRESS] [STREET_ADDRESS][US_STATE] [DATE] 9:00AM One Time Under 1,000 …" at bounding box center [365, 99] width 221 height 67
drag, startPoint x: 436, startPoint y: 49, endPoint x: 337, endPoint y: 20, distance: 103.3
click at [437, 48] on div "Completed Bookings (3) Completed Bookings (3) Upcoming Bookings (1) Cancelled B…" at bounding box center [476, 174] width 442 height 298
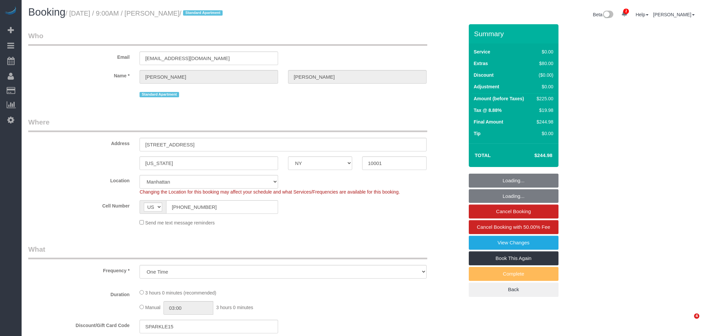
select select "NY"
select select "spot1"
select select "object:647"
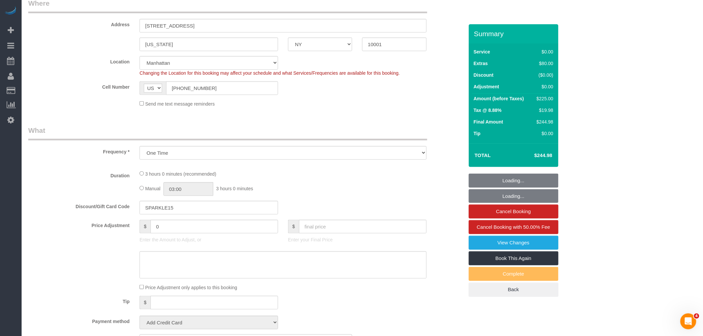
select select "string:stripe-pm_1S02jD4VGloSiKo7QHps5nJf"
select select "number:56"
select select "number:70"
select select "number:15"
select select "number:5"
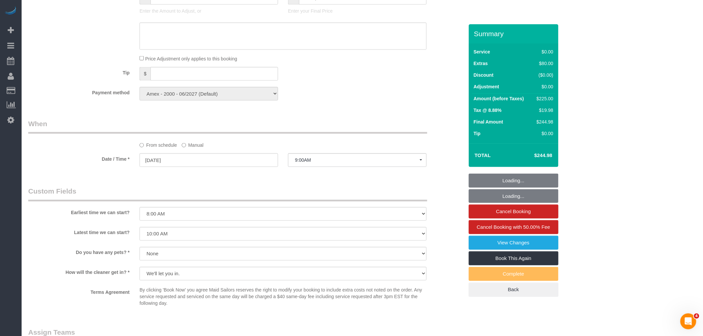
select select "1"
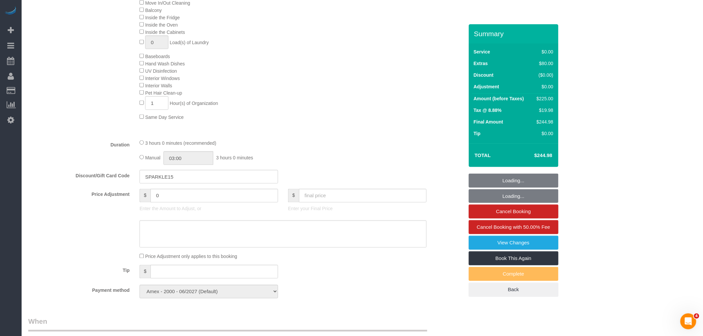
scroll to position [611, 0]
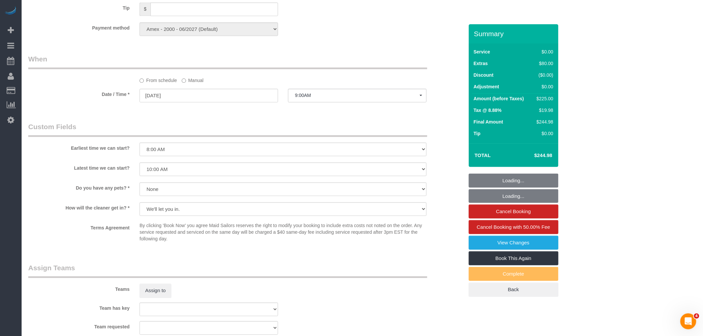
select select "1"
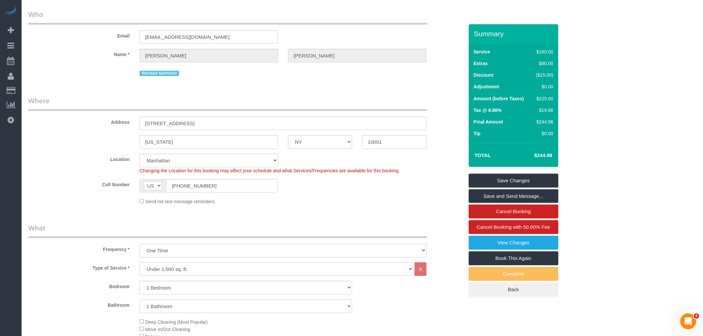
scroll to position [0, 0]
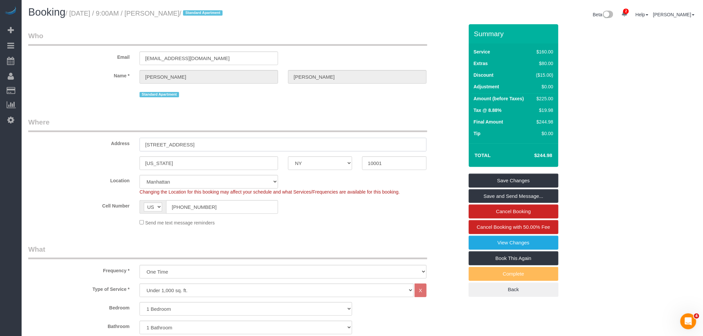
drag, startPoint x: 158, startPoint y: 144, endPoint x: 193, endPoint y: 144, distance: 35.2
click at [158, 144] on input "[STREET_ADDRESS]" at bounding box center [283, 145] width 287 height 14
type input "[STREET_ADDRESS] 32C"
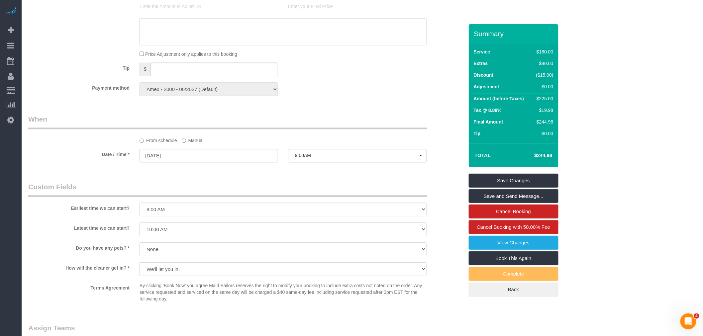
scroll to position [517, 0]
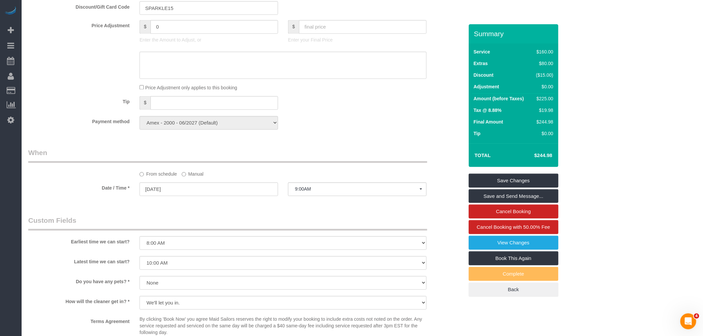
click at [197, 178] on label "Manual" at bounding box center [193, 173] width 22 height 9
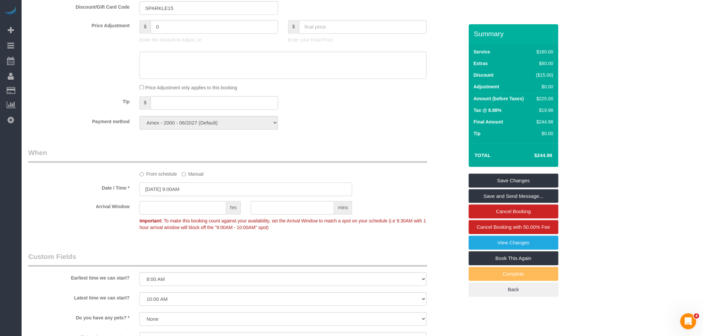
click at [197, 196] on input "08/26/2025 9:00AM" at bounding box center [246, 190] width 213 height 14
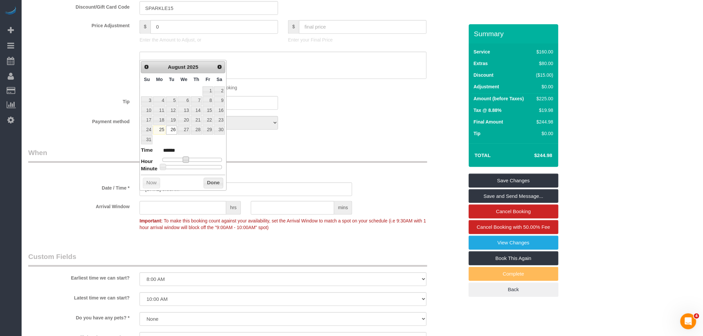
click at [184, 160] on span at bounding box center [186, 160] width 6 height 6
type input "08/26/2025 10:00AM"
type input "*******"
click at [204, 180] on button "Done" at bounding box center [214, 183] width 20 height 11
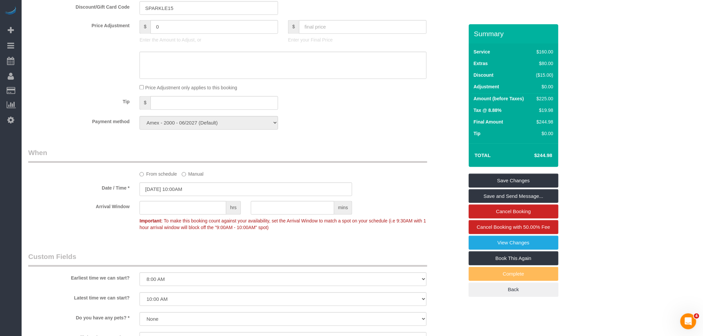
click at [326, 155] on div "Who Email tigerragexd@gmail.com Name * Spencer Kim Standard Apartment Where Add…" at bounding box center [246, 78] width 446 height 1141
click at [511, 196] on link "Save and Send Message..." at bounding box center [514, 196] width 90 height 14
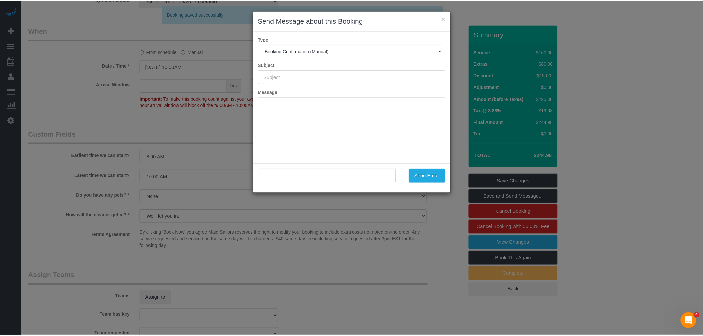
scroll to position [0, 0]
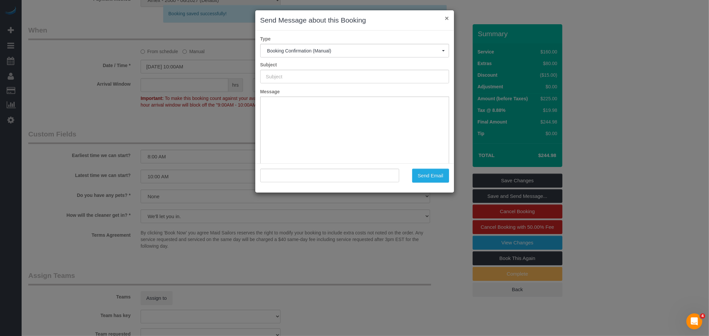
type input "Cleaning Confirmed for 08/26/2025 at 10:00am"
type input ""Spencer Kim" <tigerragexd@gmail.com>"
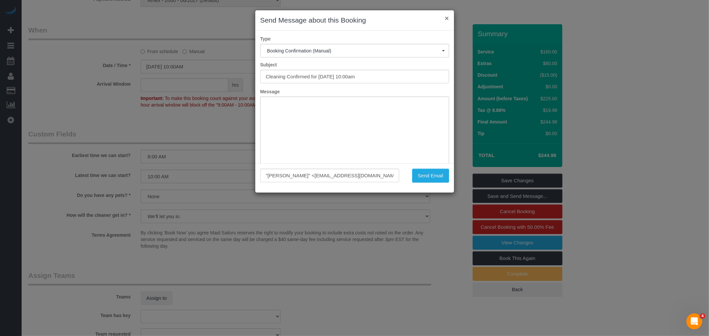
click at [446, 18] on button "×" at bounding box center [447, 18] width 4 height 7
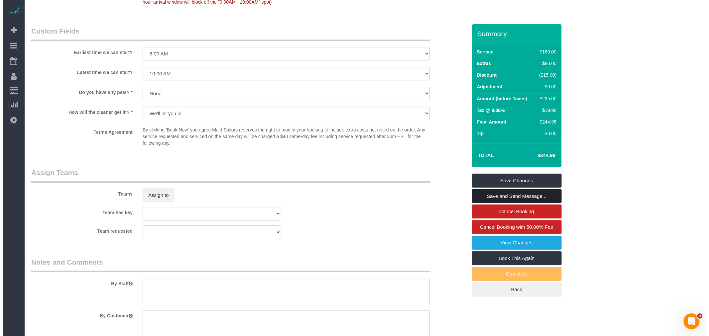
scroll to position [787, 0]
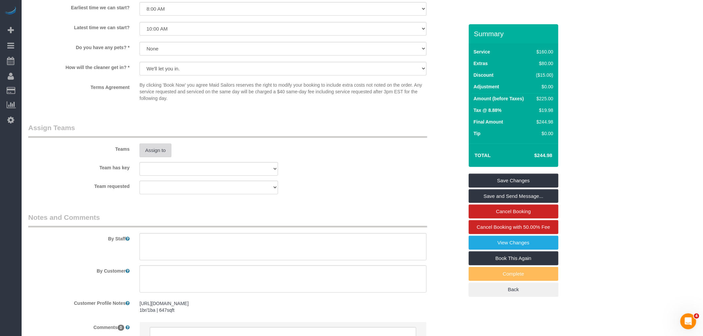
click at [158, 157] on button "Assign to" at bounding box center [156, 151] width 32 height 14
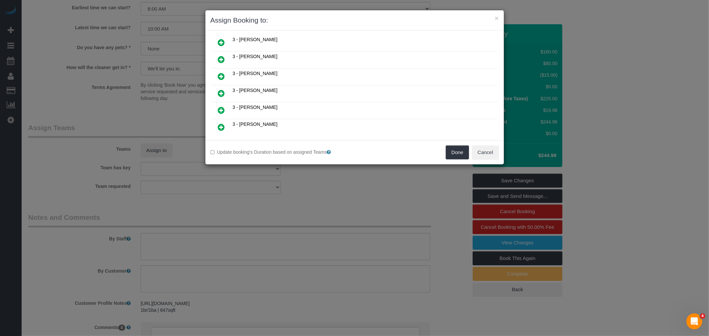
scroll to position [517, 0]
drag, startPoint x: 228, startPoint y: 79, endPoint x: 241, endPoint y: 83, distance: 14.0
click at [228, 84] on link at bounding box center [222, 90] width 16 height 13
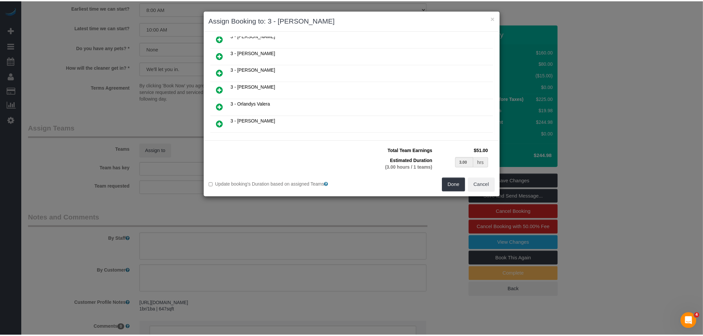
scroll to position [533, 0]
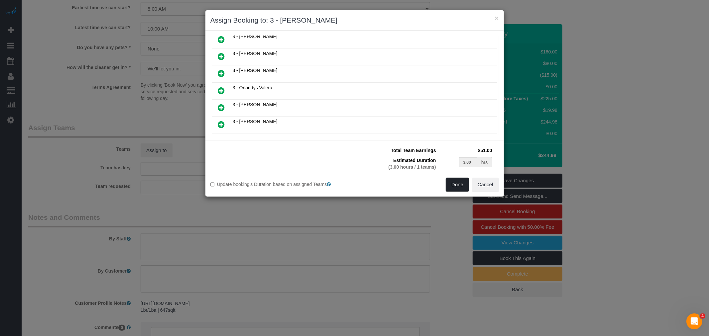
click at [463, 188] on button "Done" at bounding box center [457, 185] width 23 height 14
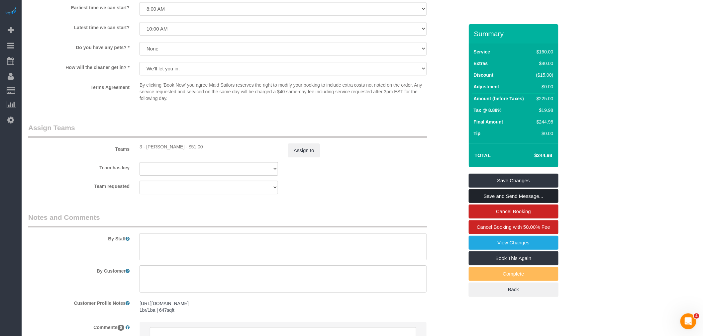
click at [528, 196] on link "Save and Send Message..." at bounding box center [514, 196] width 90 height 14
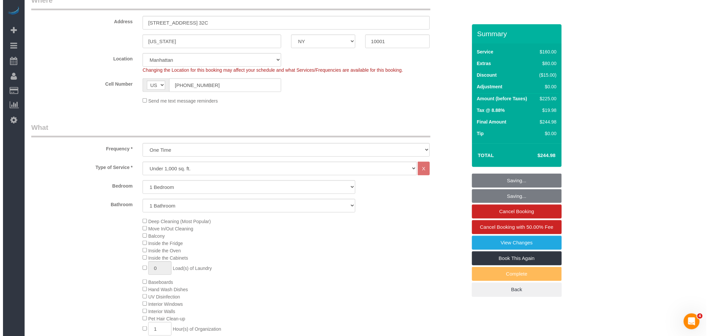
scroll to position [0, 0]
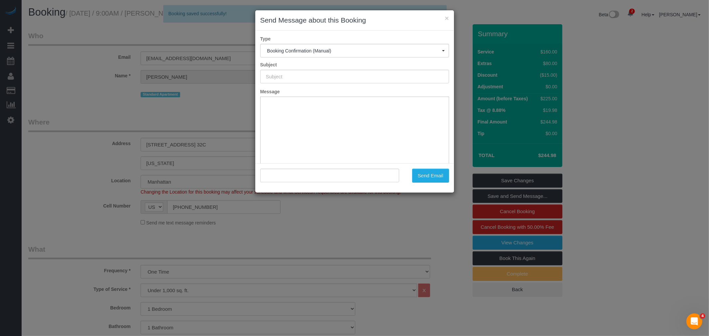
type input "Cleaning Confirmed for 08/26/2025 at 10:00am"
type input ""Spencer Kim" <tigerragexd@gmail.com>"
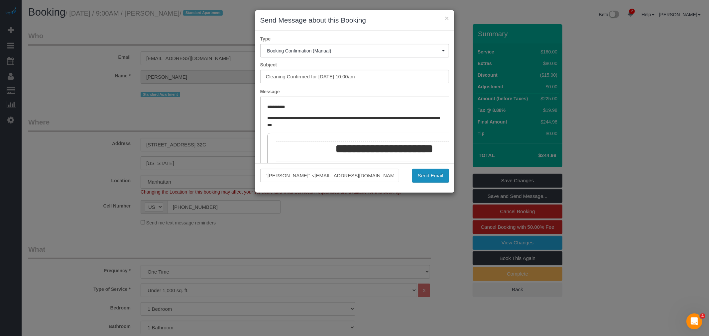
click at [419, 175] on button "Send Email" at bounding box center [430, 176] width 37 height 14
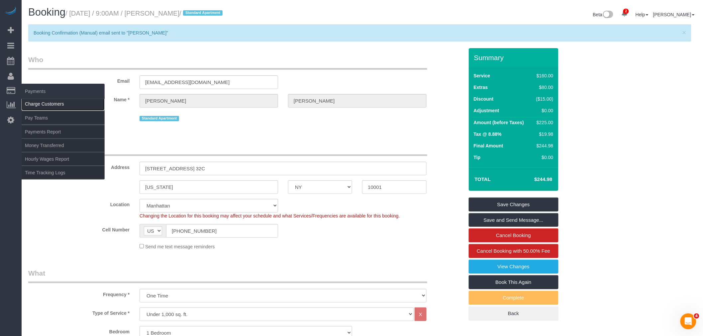
click at [51, 109] on link "Charge Customers" at bounding box center [63, 103] width 83 height 13
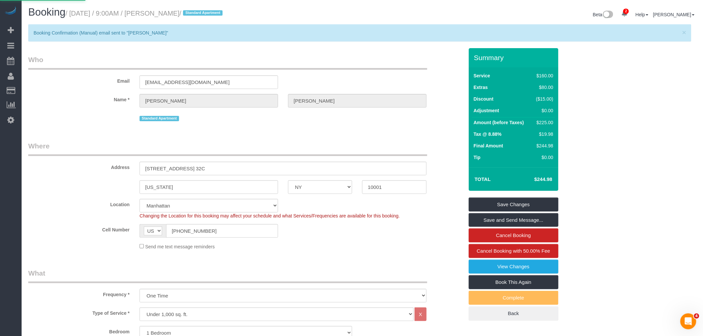
select select
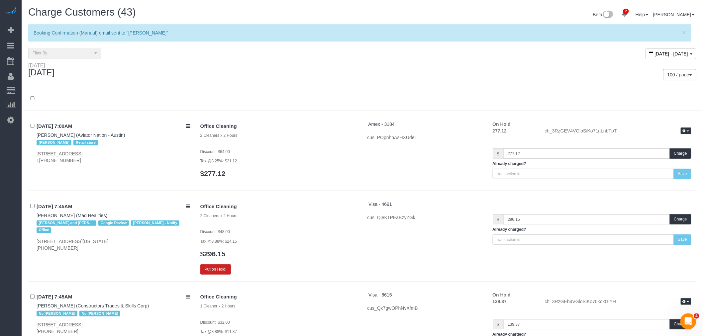
click at [655, 51] on span "August 25, 2025 - August 25, 2025" at bounding box center [672, 53] width 34 height 5
type input "**********"
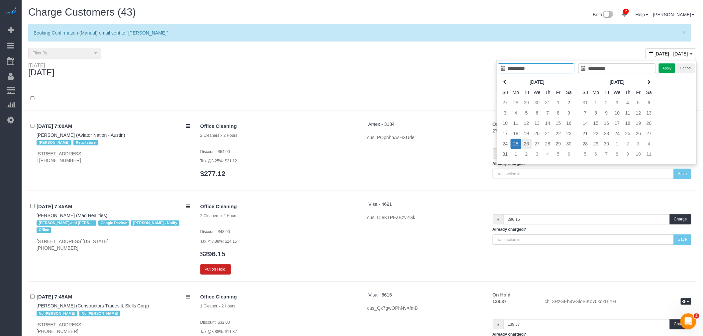
type input "**********"
click at [527, 144] on td "26" at bounding box center [526, 144] width 11 height 10
type input "**********"
click at [527, 144] on td "26" at bounding box center [526, 144] width 11 height 10
type input "**********"
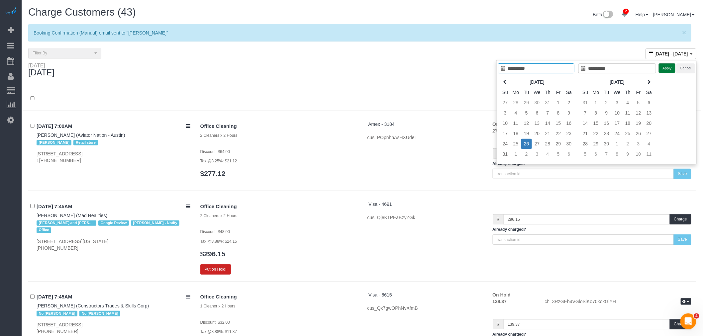
click at [668, 70] on button "Apply" at bounding box center [667, 68] width 17 height 10
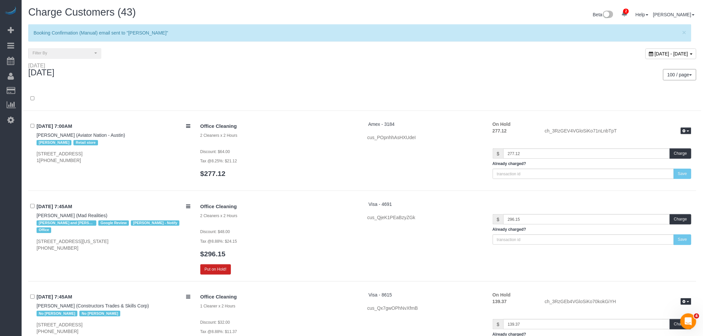
click at [350, 107] on div at bounding box center [362, 102] width 678 height 17
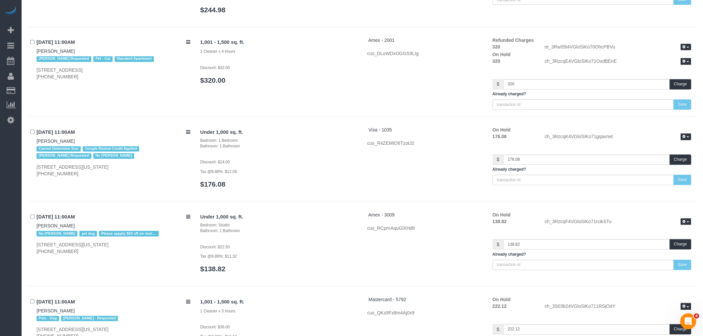
scroll to position [1494, 0]
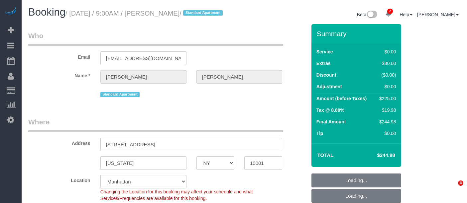
select select "NY"
select select "string:stripe-pm_1S02jD4VGloSiKo7QHps5nJf"
select select "number:56"
select select "number:70"
select select "number:15"
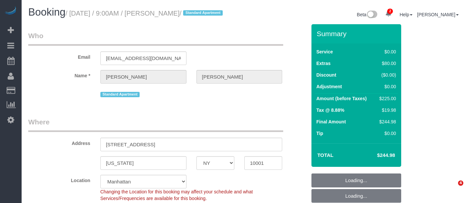
select select "number:5"
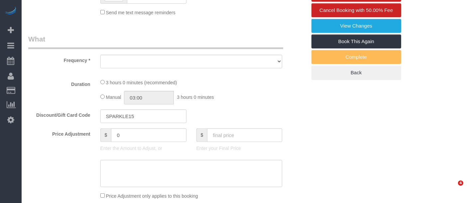
select select "string:[GEOGRAPHIC_DATA]"
select select "object:1342"
select select "1"
select select "spot1"
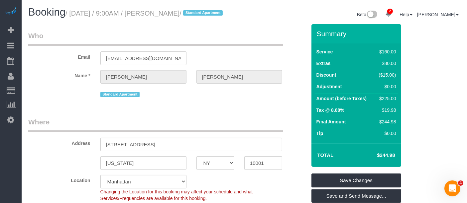
click at [158, 13] on small "/ [DATE] / 9:00AM / [PERSON_NAME] / Standard Apartment" at bounding box center [144, 13] width 159 height 7
click at [184, 9] on h1 "Booking / [DATE] / 9:00AM / [PERSON_NAME] / Standard Apartment" at bounding box center [133, 12] width 211 height 11
copy small "[PERSON_NAME]"
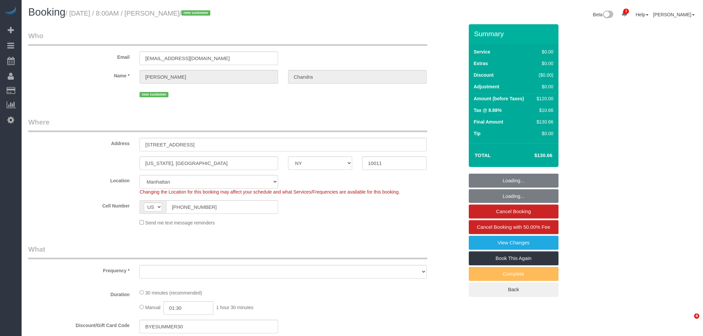
select select "NY"
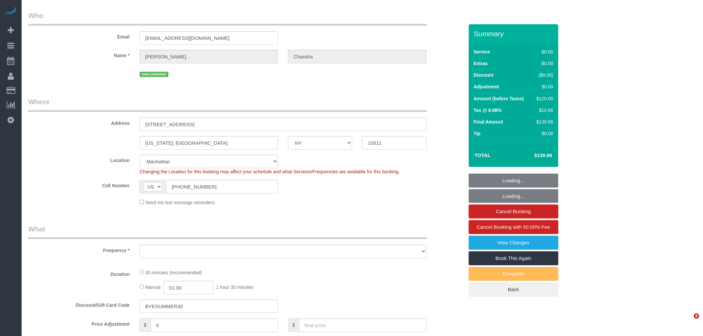
select select "number:89"
select select "number:90"
select select "number:15"
select select "number:6"
select select "object:1350"
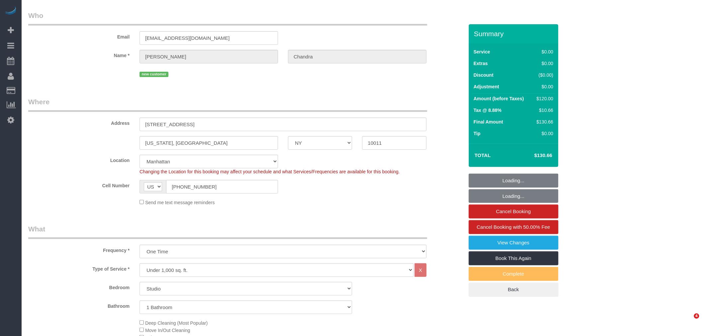
select select "spot1"
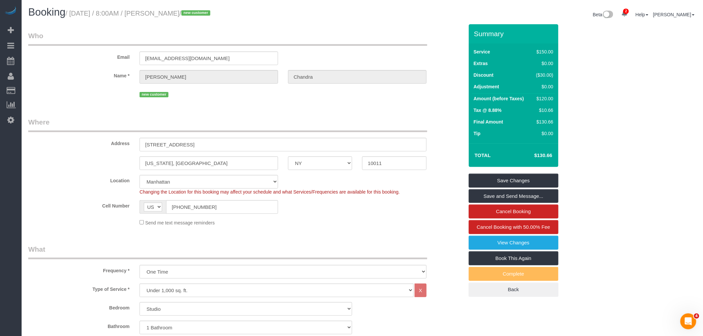
click at [313, 38] on legend "Who" at bounding box center [227, 38] width 399 height 15
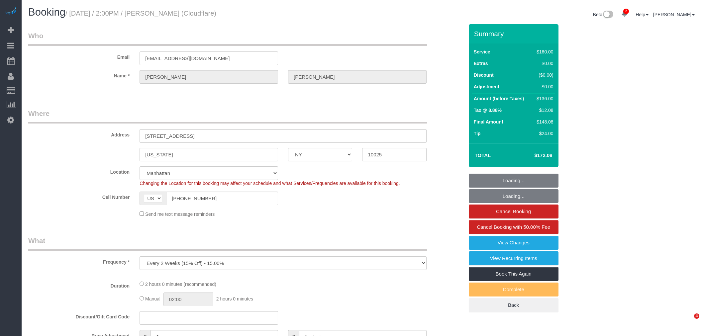
select select "NY"
select select "object:1743"
select select "spot1"
select select "number:89"
select select "number:90"
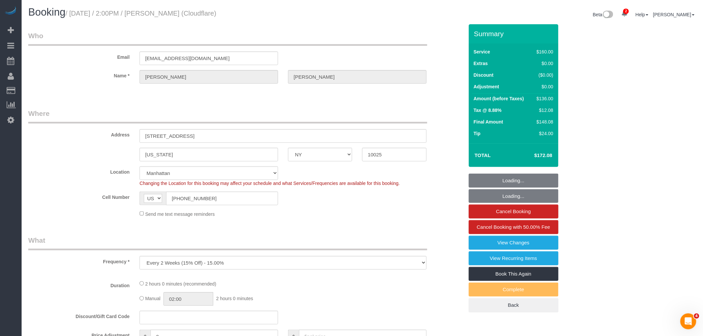
select select "number:15"
select select "number:5"
select select "string:stripe-pm_1PDJvx4VGloSiKo7k6lDRlAk"
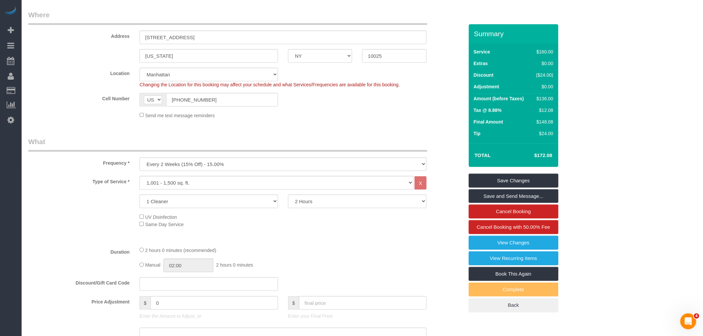
scroll to position [184, 0]
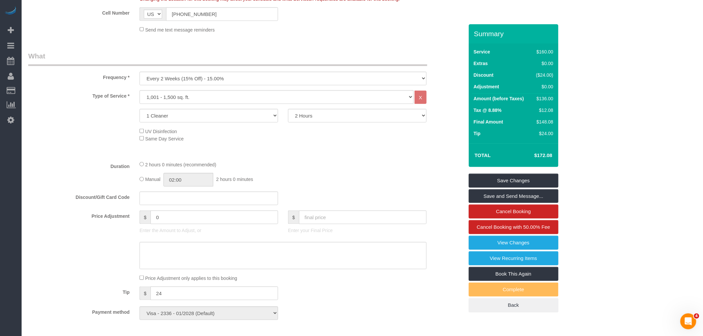
drag, startPoint x: 362, startPoint y: 50, endPoint x: 360, endPoint y: 57, distance: 7.4
click at [362, 50] on div "Who Email kellamwitherington@gmail.com Name * Kellam Witherington Where Address…" at bounding box center [246, 327] width 446 height 975
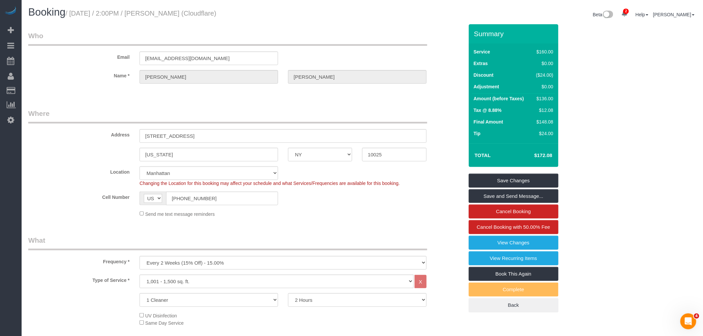
drag, startPoint x: 340, startPoint y: 36, endPoint x: 344, endPoint y: 83, distance: 47.4
click at [340, 36] on legend "Who" at bounding box center [227, 38] width 399 height 15
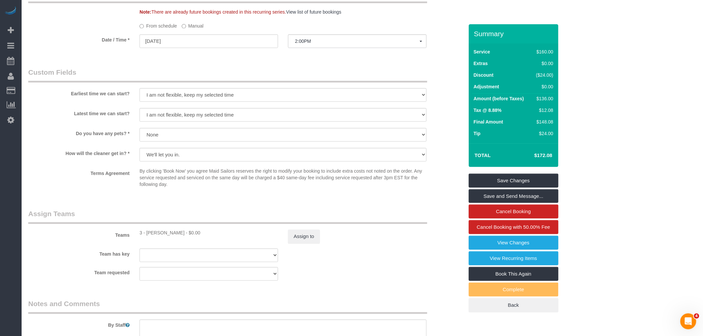
scroll to position [627, 0]
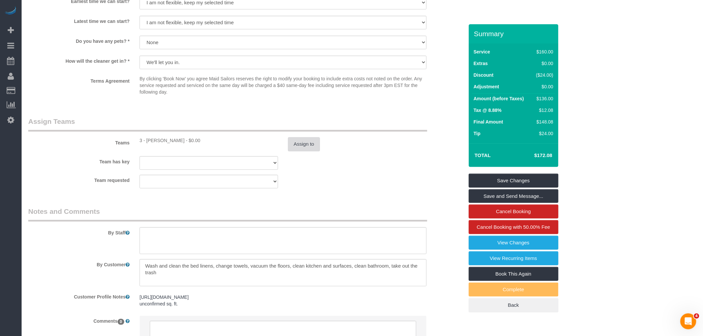
click at [307, 140] on button "Assign to" at bounding box center [304, 144] width 32 height 14
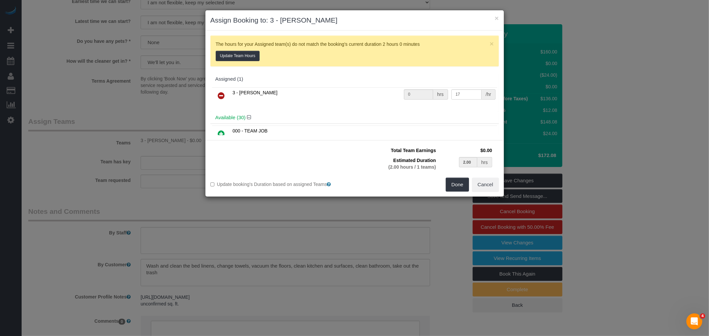
click at [232, 96] on td "3 - [PERSON_NAME]" at bounding box center [316, 95] width 171 height 17
drag, startPoint x: 228, startPoint y: 98, endPoint x: 237, endPoint y: 100, distance: 8.5
click at [228, 98] on link at bounding box center [222, 95] width 16 height 13
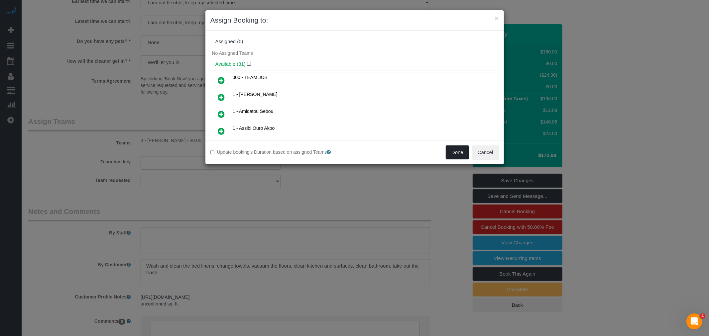
click at [461, 154] on button "Done" at bounding box center [457, 153] width 23 height 14
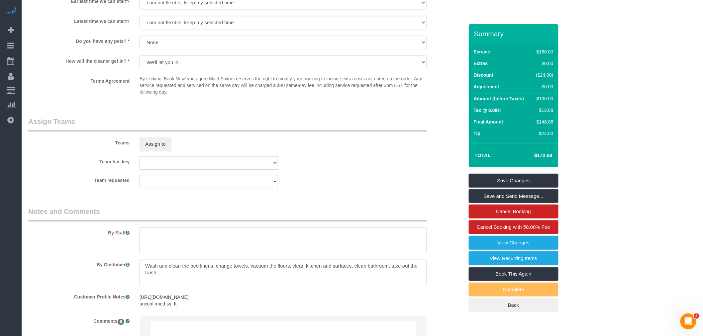
click at [407, 184] on div "Team requested 3 - Isabella Simplicio 000- Donna Mercado 000 - Partnerships 000…" at bounding box center [246, 182] width 446 height 14
drag, startPoint x: 528, startPoint y: 184, endPoint x: 497, endPoint y: 183, distance: 31.2
click at [529, 184] on link "Save Changes" at bounding box center [514, 181] width 90 height 14
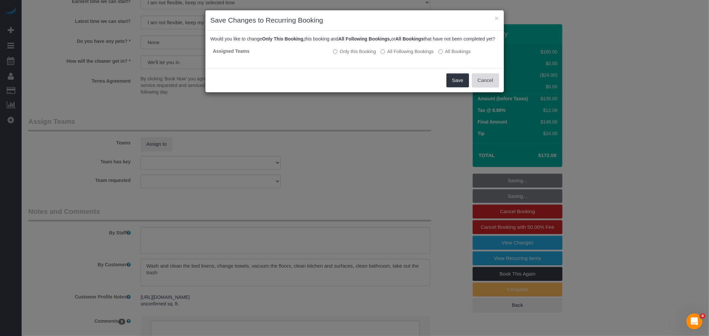
click at [493, 82] on button "Cancel" at bounding box center [485, 80] width 27 height 14
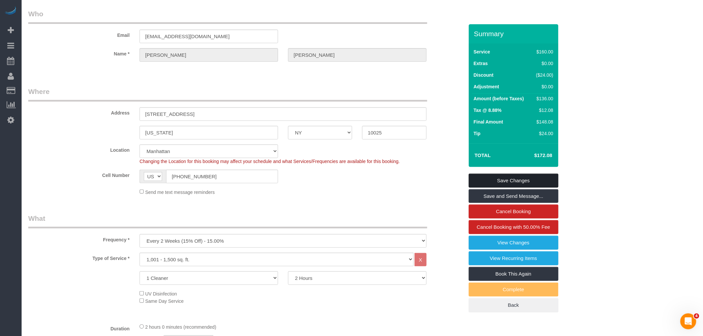
scroll to position [0, 0]
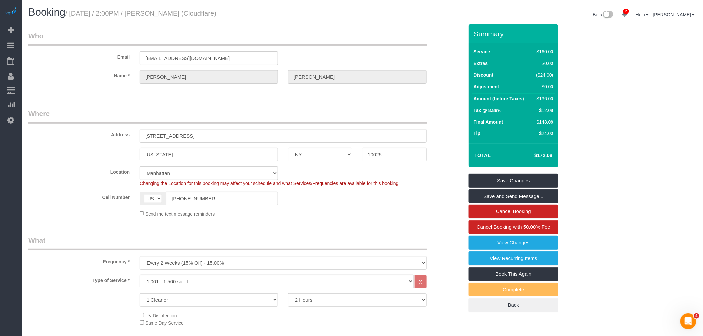
click at [292, 51] on div "Email kellamwitherington@gmail.com" at bounding box center [246, 48] width 446 height 34
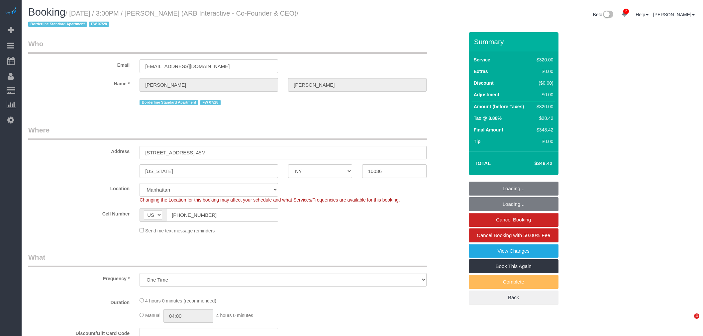
select select "NY"
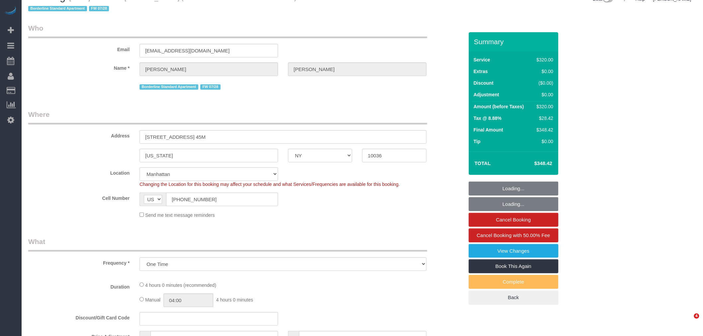
select select "240"
select select "spot1"
select select "number:89"
select select "number:90"
select select "number:15"
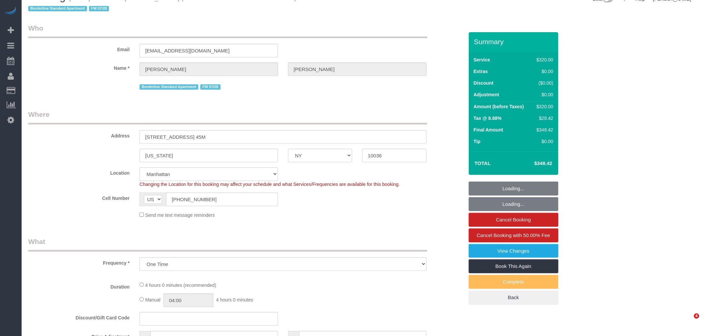
select select "number:5"
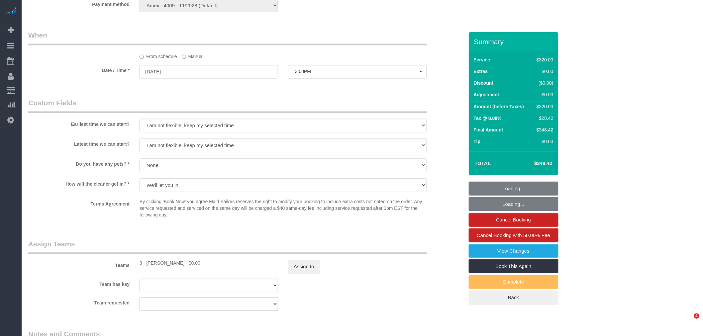
select select "object:1296"
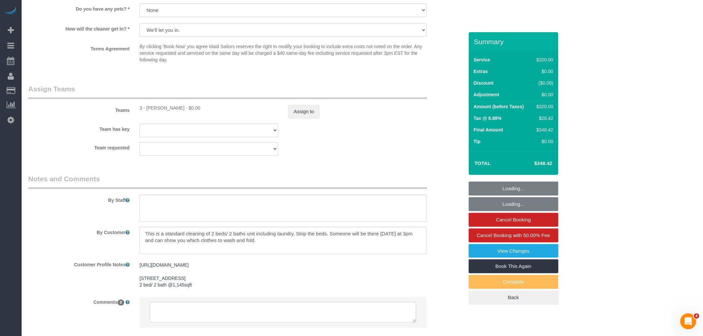
scroll to position [694, 0]
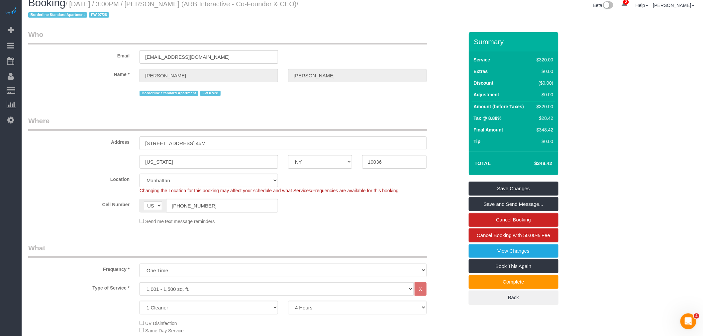
scroll to position [0, 0]
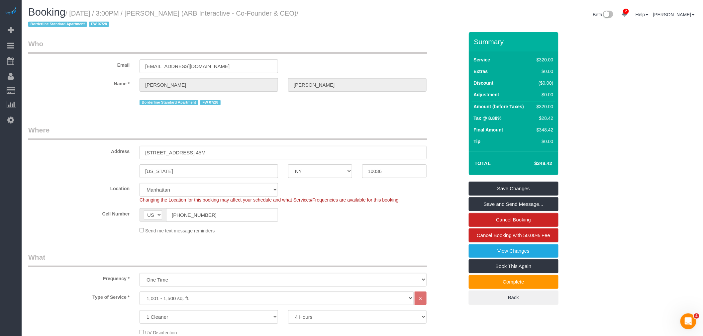
click at [373, 47] on legend "Who" at bounding box center [227, 46] width 399 height 15
click at [342, 47] on legend "Who" at bounding box center [227, 46] width 399 height 15
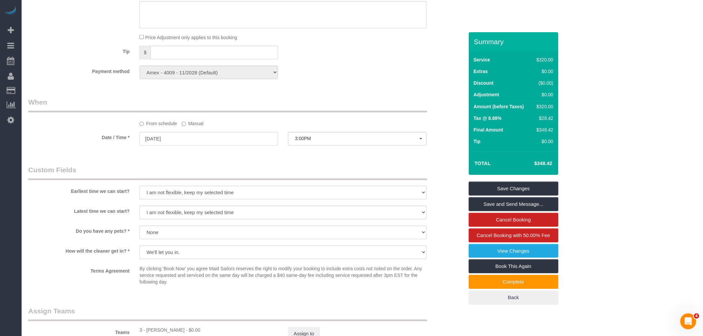
scroll to position [443, 0]
click at [332, 102] on legend "When" at bounding box center [227, 104] width 399 height 15
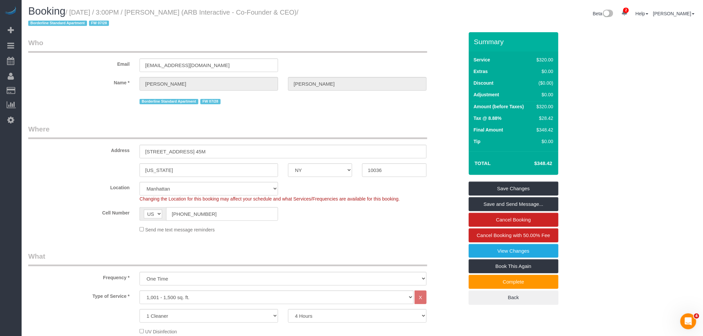
scroll to position [0, 0]
click at [356, 53] on legend "Who" at bounding box center [227, 46] width 399 height 15
click at [160, 12] on small "/ [DATE] / 3:00PM / [PERSON_NAME] (ARB Interactive - Co-Founder & CEO) / Border…" at bounding box center [163, 19] width 270 height 19
click at [195, 11] on small "/ [DATE] / 3:00PM / [PERSON_NAME] (ARB Interactive - Co-Founder & CEO) / Border…" at bounding box center [163, 19] width 270 height 19
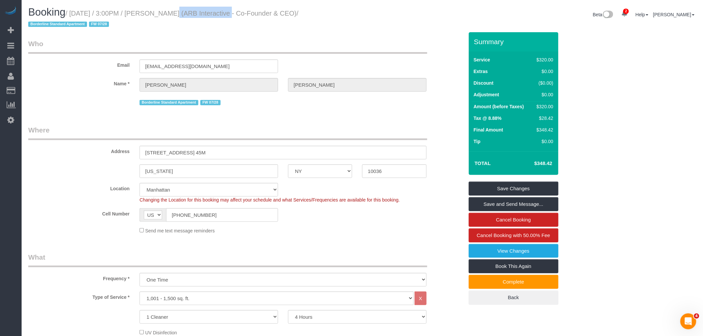
copy small "[PERSON_NAME]"
click at [308, 137] on legend "Where" at bounding box center [227, 132] width 399 height 15
click at [361, 58] on div "Email [EMAIL_ADDRESS][DOMAIN_NAME]" at bounding box center [246, 56] width 446 height 34
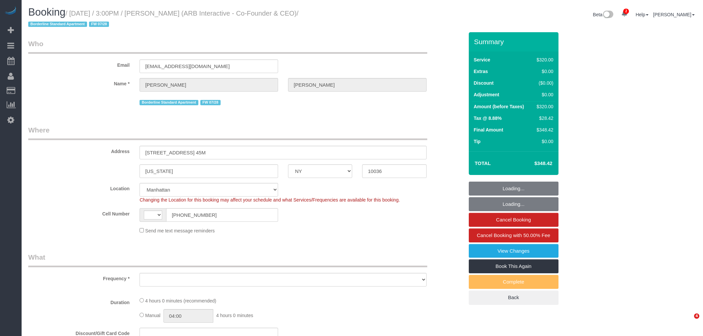
select select "NY"
select select "string:[GEOGRAPHIC_DATA]"
select select "object:648"
select select "number:89"
select select "number:90"
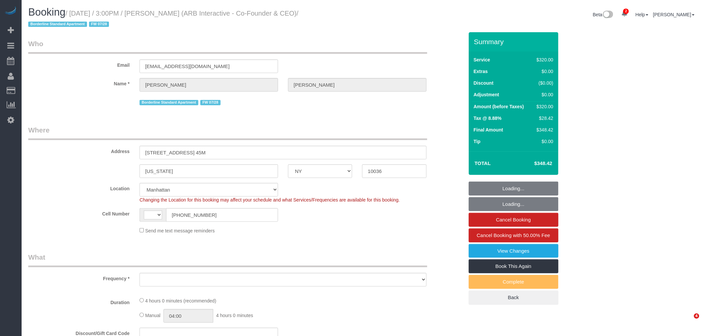
select select "number:15"
select select "number:5"
select select "240"
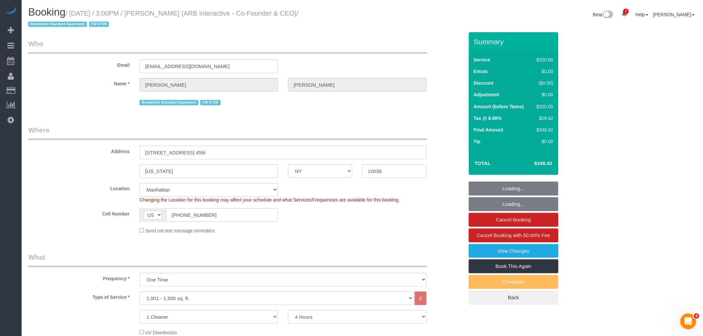
select select "object:883"
select select "spot1"
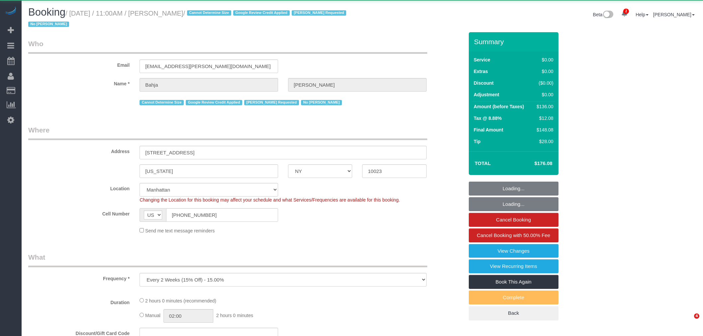
select select "NY"
select select "spot1"
select select "object:667"
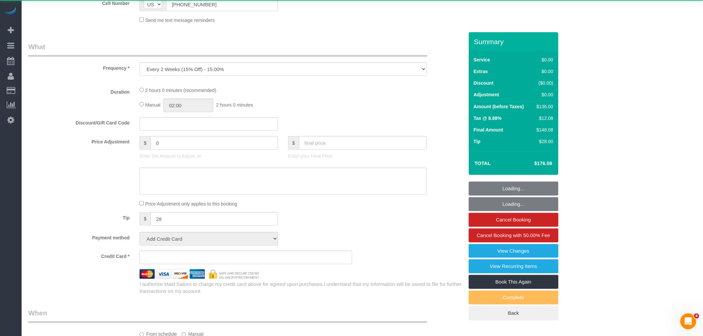
select select "string:stripe-pm_1QCQ6R4VGloSiKo7hCjl4DkS"
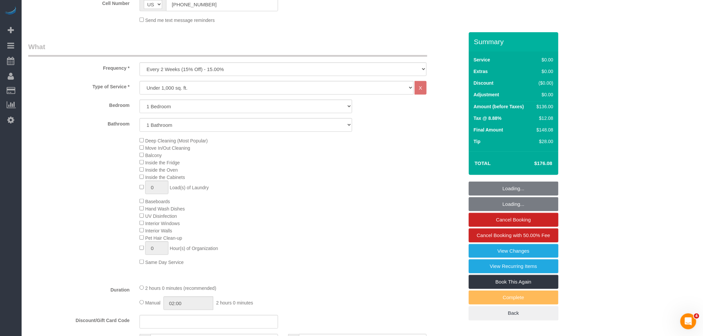
select select "number:59"
select select "number:73"
select select "number:15"
select select "number:6"
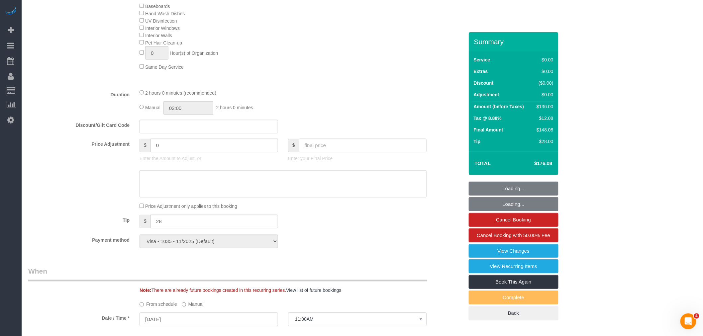
select select "1"
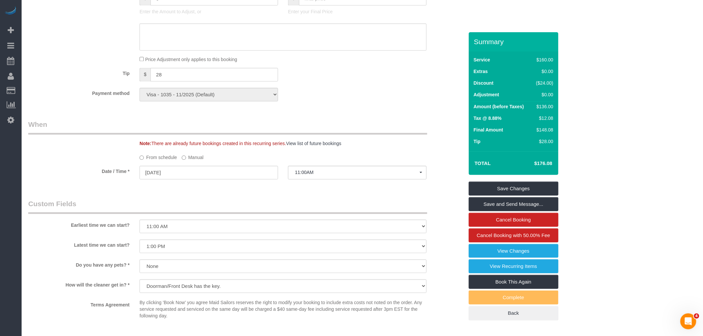
scroll to position [554, 0]
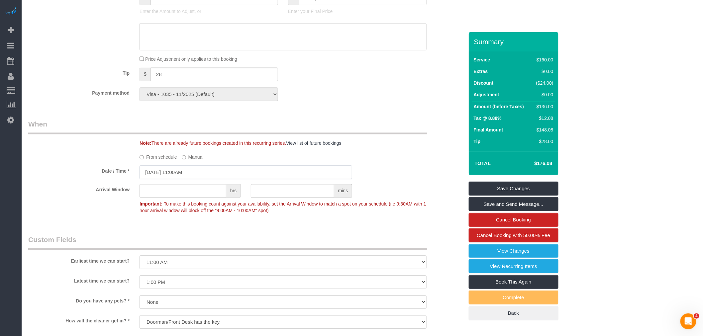
click at [200, 176] on input "08/26/2025 11:00AM" at bounding box center [246, 172] width 213 height 14
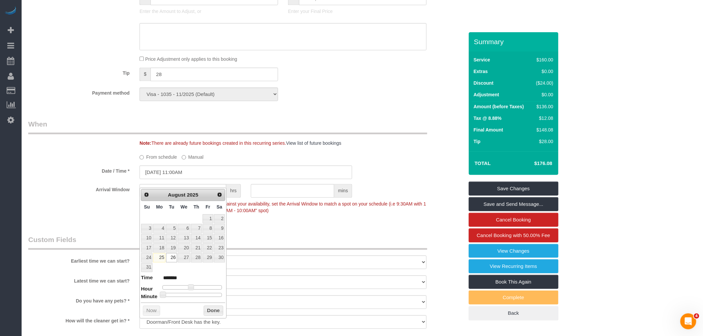
type input "08/26/2025 3:00PM"
type input "******"
click at [201, 287] on div at bounding box center [191, 287] width 59 height 4
click at [206, 309] on button "Done" at bounding box center [214, 311] width 20 height 11
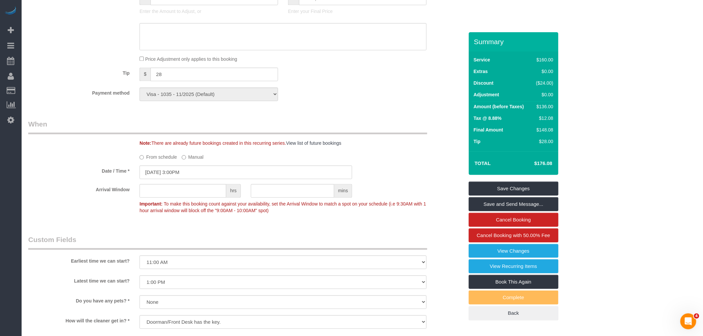
click at [361, 147] on div "Note: There are already future bookings created in this recurring series. View …" at bounding box center [302, 143] width 334 height 7
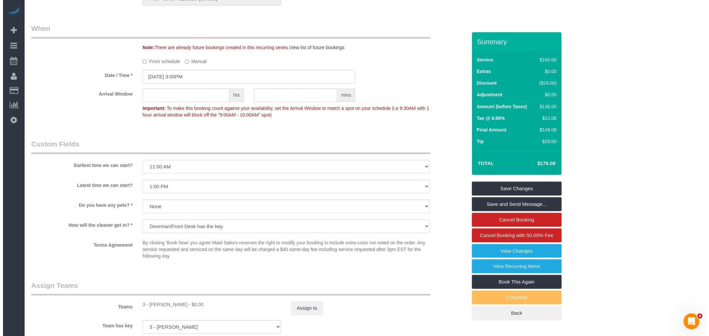
scroll to position [738, 0]
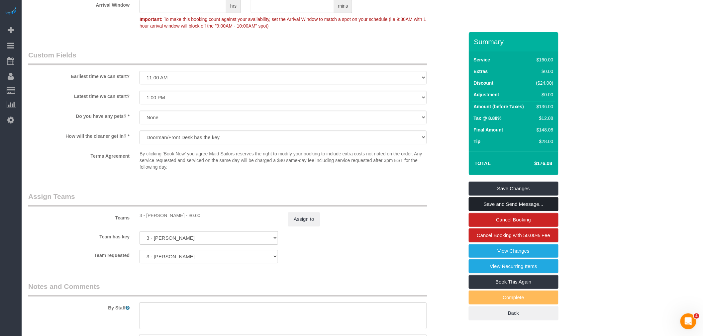
click at [516, 203] on link "Save and Send Message..." at bounding box center [514, 204] width 90 height 14
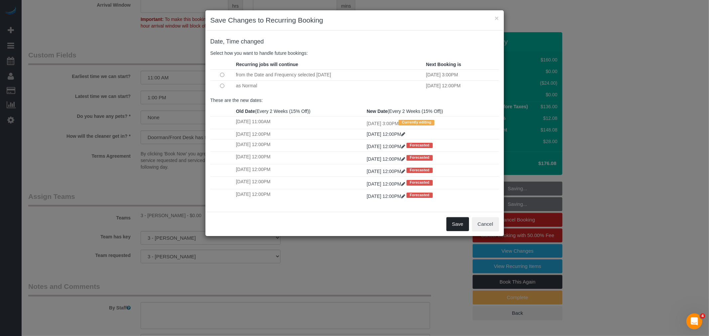
click at [456, 231] on button "Save" at bounding box center [457, 224] width 23 height 14
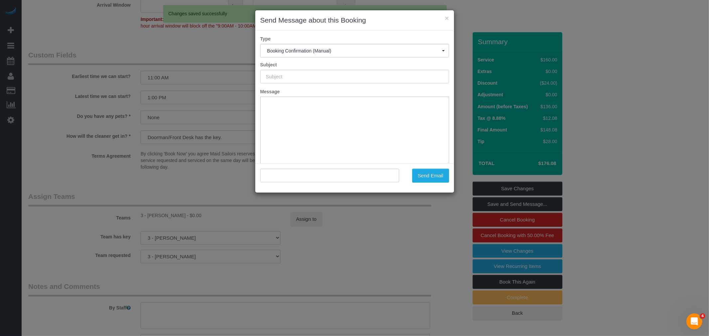
type input "Cleaning Confirmed for 08/26/2025 at 3:00pm"
type input ""Bahja Johnson" <bahja.johnson@gmail.com>"
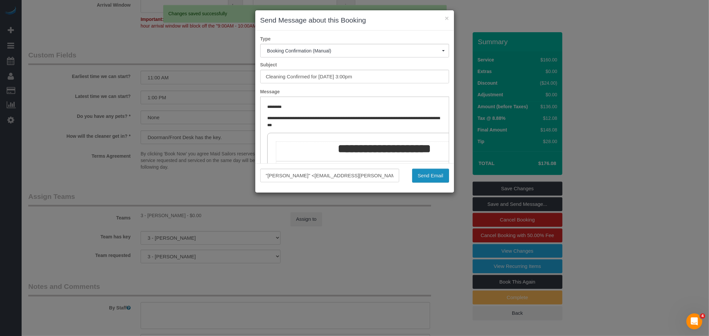
click at [436, 175] on button "Send Email" at bounding box center [430, 176] width 37 height 14
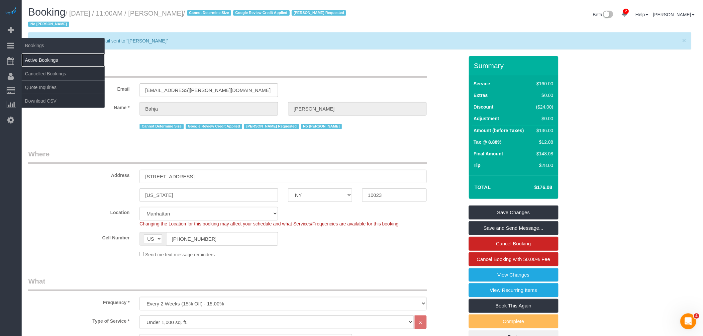
click at [42, 60] on link "Active Bookings" at bounding box center [63, 59] width 83 height 13
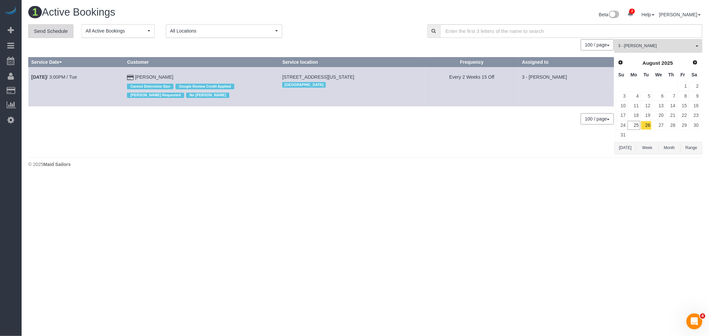
click at [53, 28] on link "Send Schedule" at bounding box center [50, 31] width 45 height 14
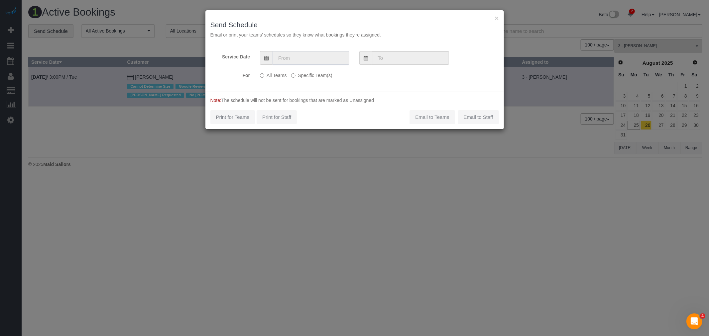
click at [315, 57] on input "text" at bounding box center [310, 58] width 77 height 14
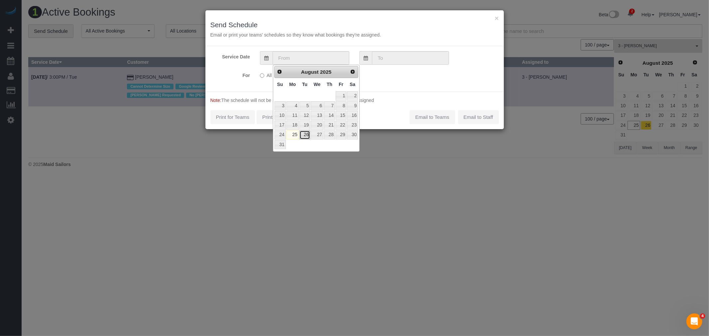
click at [303, 133] on link "26" at bounding box center [304, 135] width 11 height 9
type input "08/26/2025"
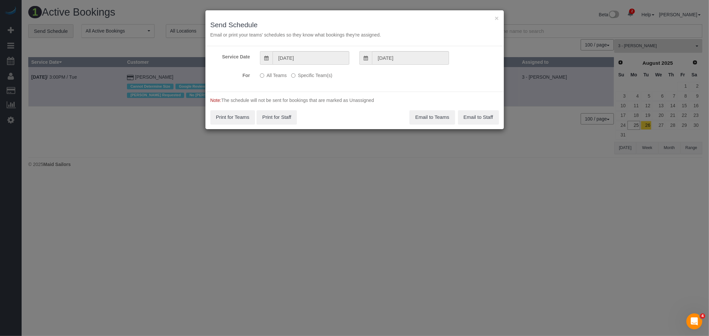
click at [317, 75] on label "Specific Team(s)" at bounding box center [311, 74] width 41 height 9
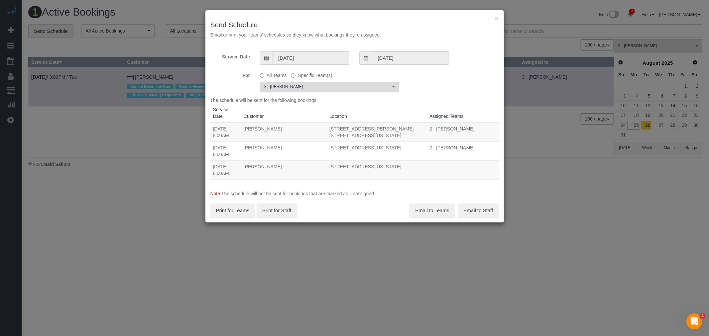
click at [317, 85] on span "3 - [PERSON_NAME]" at bounding box center [327, 87] width 126 height 6
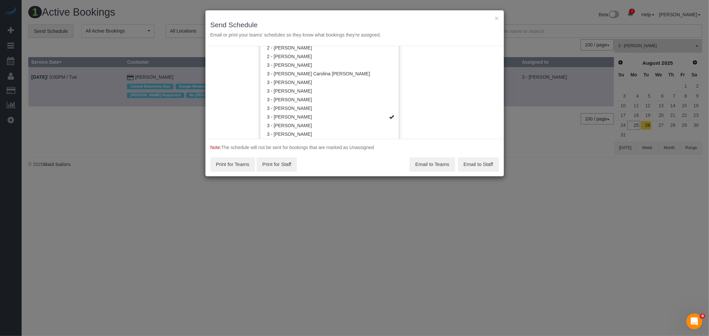
click at [437, 110] on div "Service Date 08/26/2025 08/26/2025 For All Teams Specific Team(s) 3 - Isabella …" at bounding box center [354, 92] width 298 height 93
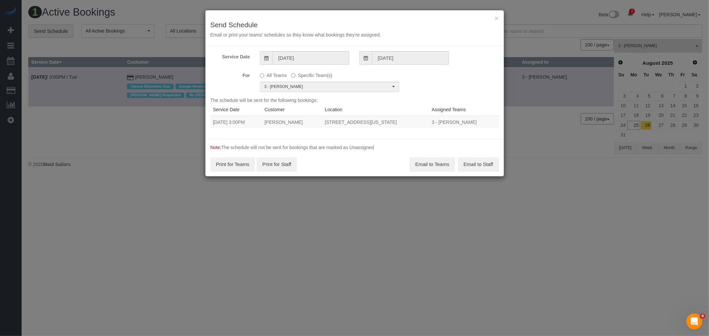
drag, startPoint x: 212, startPoint y: 120, endPoint x: 427, endPoint y: 121, distance: 214.6
click at [427, 121] on tr "08/26/2025 3:00PM Bahja Johnson 253 West 72nd Street, Apt. 1512, New York, NY 1…" at bounding box center [354, 122] width 288 height 12
copy tr "08/26/2025 3:00PM Bahja Johnson 253 West 72nd Street, Apt. 1512, New York, NY 1…"
click at [430, 166] on button "Email to Teams" at bounding box center [431, 164] width 45 height 14
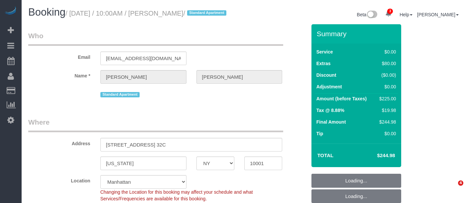
select select "NY"
select select "1"
select select "string:stripe-pm_1S02jD4VGloSiKo7QHps5nJf"
select select "number:56"
select select "number:70"
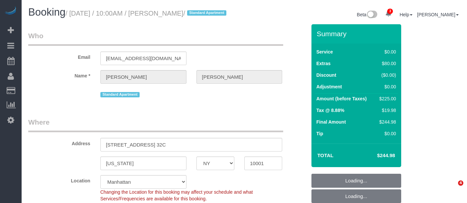
select select "number:15"
select select "number:5"
select select "spot1"
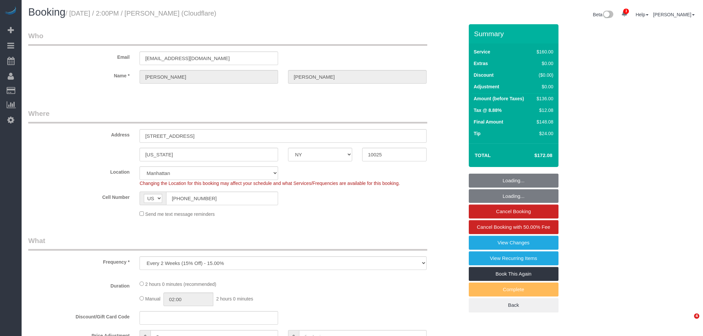
select select "NY"
select select "spot1"
select select "number:89"
select select "number:90"
select select "number:15"
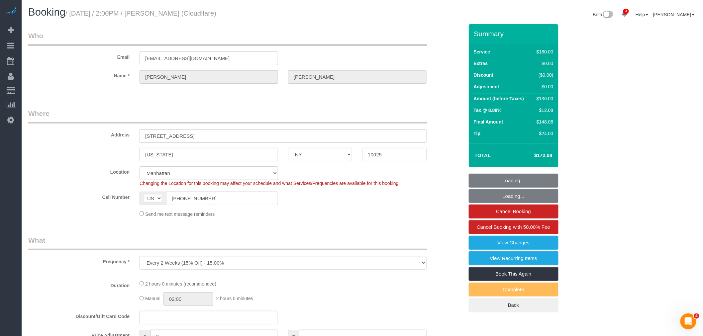
select select "number:5"
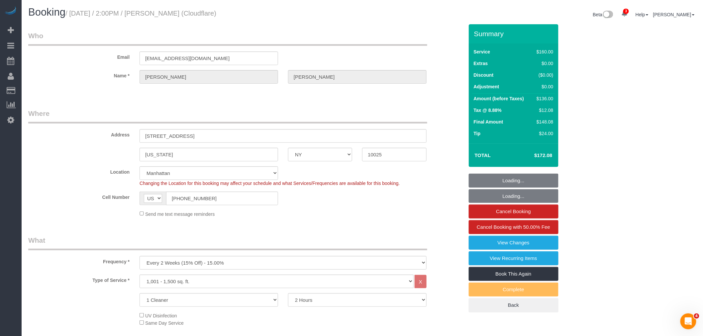
select select "object:1289"
select select "NY"
select select "number:89"
select select "number:90"
select select "number:15"
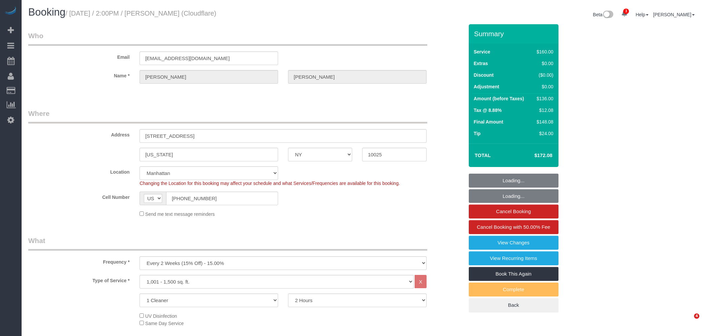
select select "number:5"
select select "object:1289"
select select "spot1"
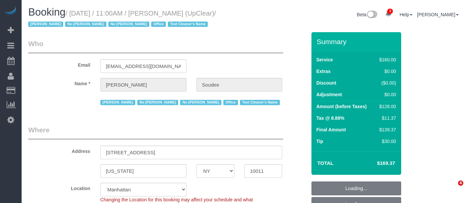
select select "NY"
select select "object:667"
select select "number:89"
select select "number:90"
select select "number:15"
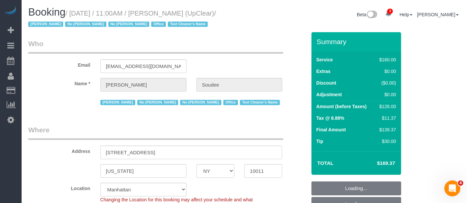
select select "number:5"
select select "spot4"
select select "object:905"
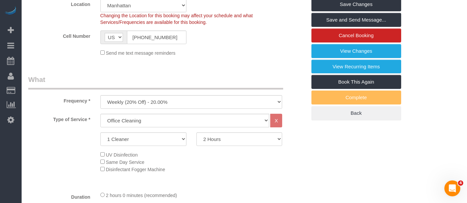
scroll to position [37, 0]
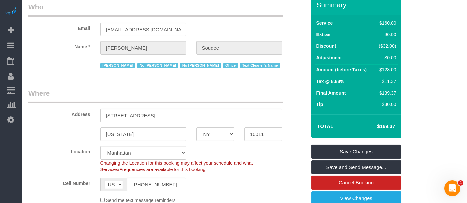
click at [255, 92] on legend "Where" at bounding box center [155, 95] width 255 height 15
